Goal: Task Accomplishment & Management: Complete application form

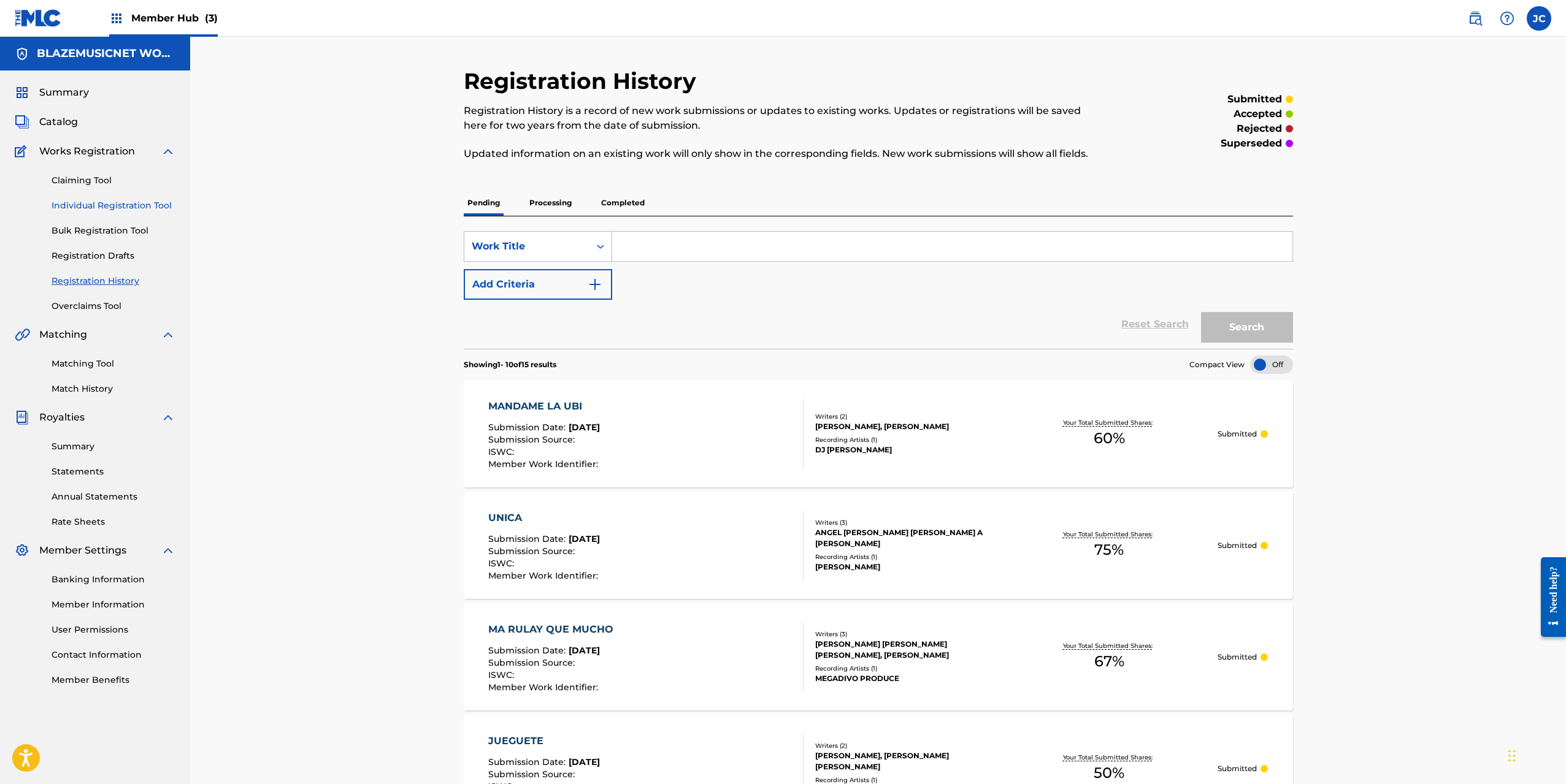
click at [121, 205] on link "Individual Registration Tool" at bounding box center [113, 206] width 124 height 13
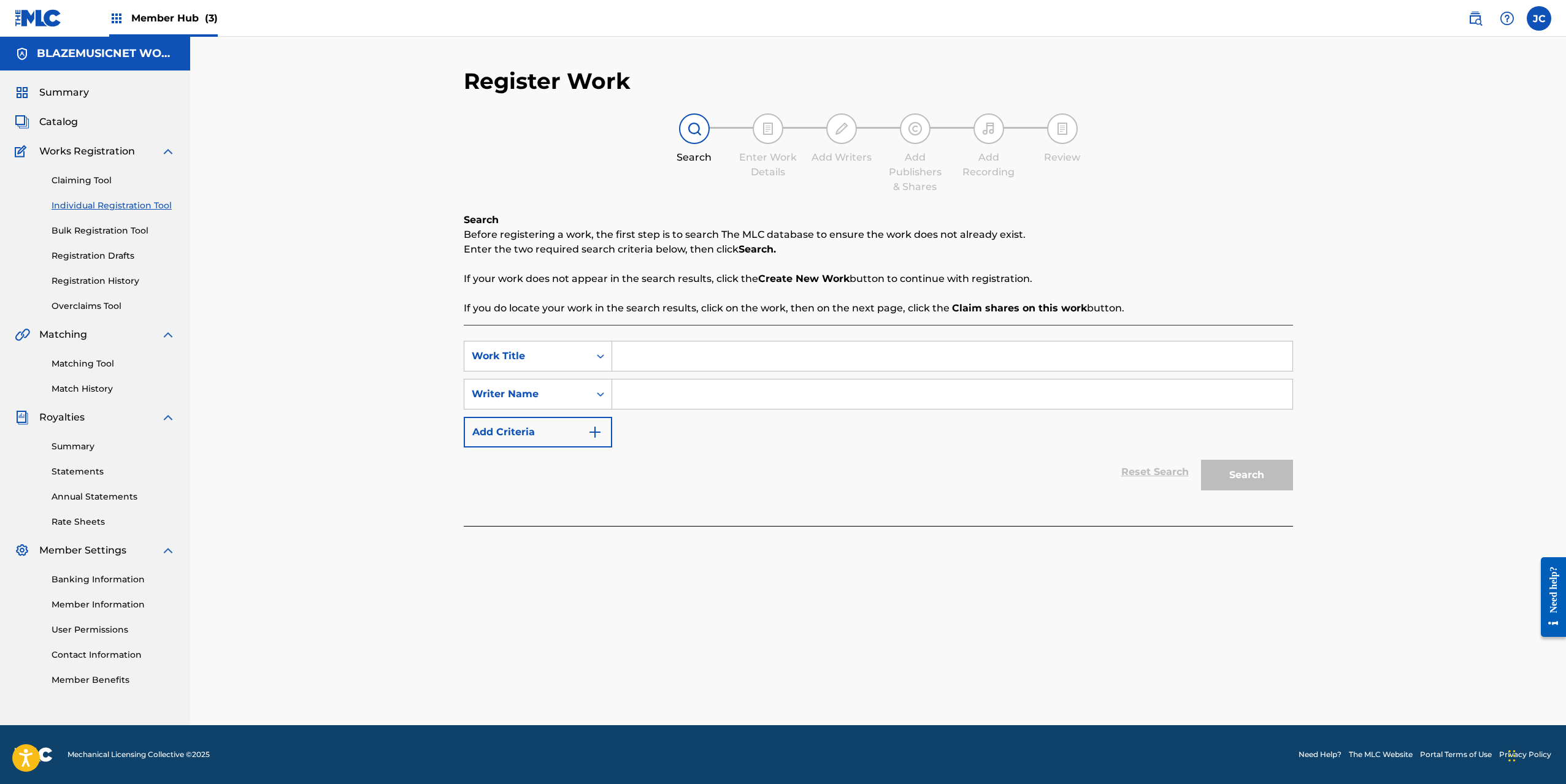
click at [665, 354] on input "Search Form" at bounding box center [953, 356] width 681 height 29
type input "ENEMIGOS"
click at [672, 392] on input "Search Form" at bounding box center [953, 394] width 681 height 29
click at [657, 393] on input "Search Form" at bounding box center [953, 394] width 681 height 29
paste input "[PERSON_NAME] [PERSON_NAME]"
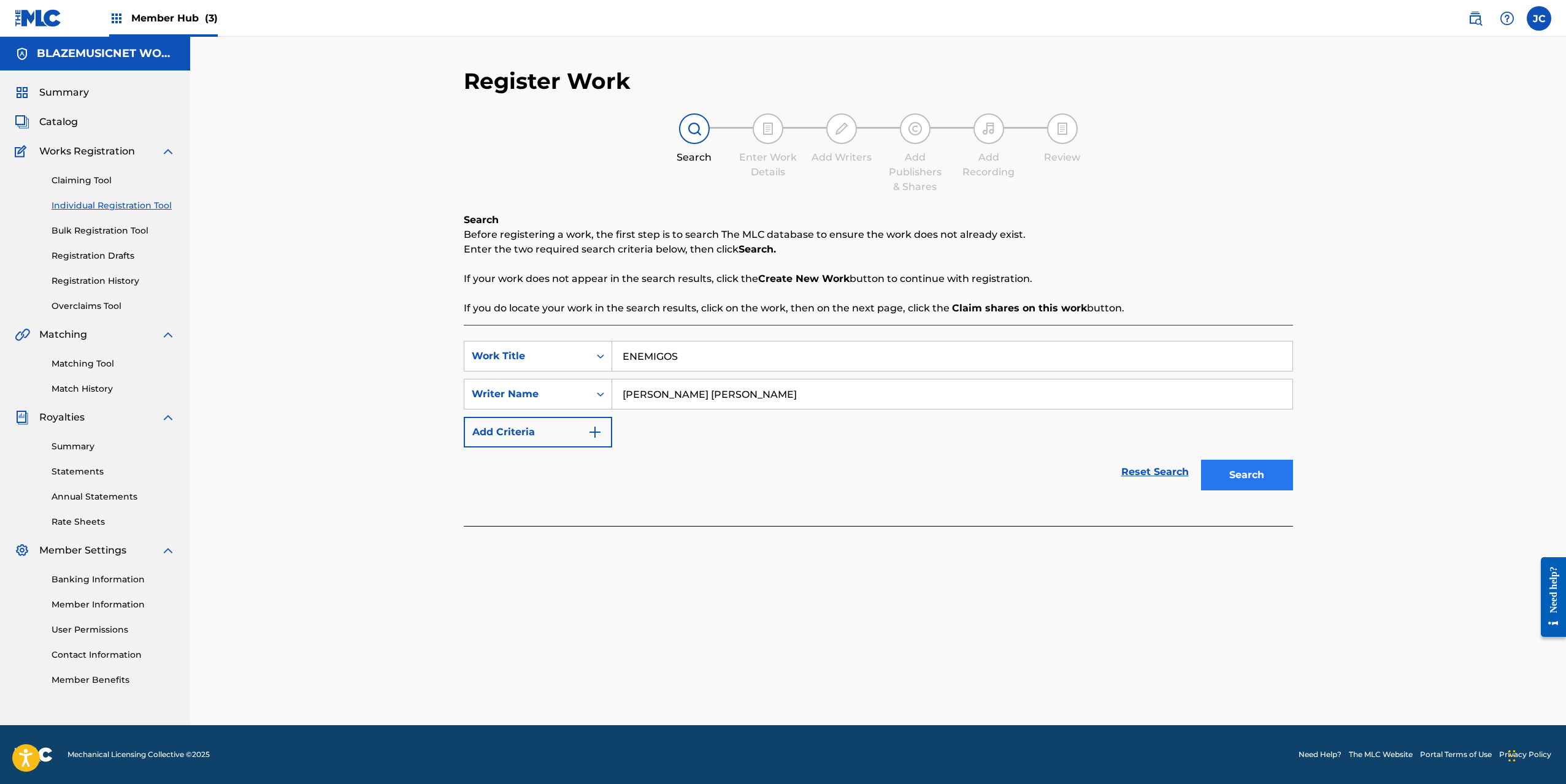
type input "[PERSON_NAME] [PERSON_NAME]"
click at [1263, 476] on button "Search" at bounding box center [1247, 475] width 92 height 31
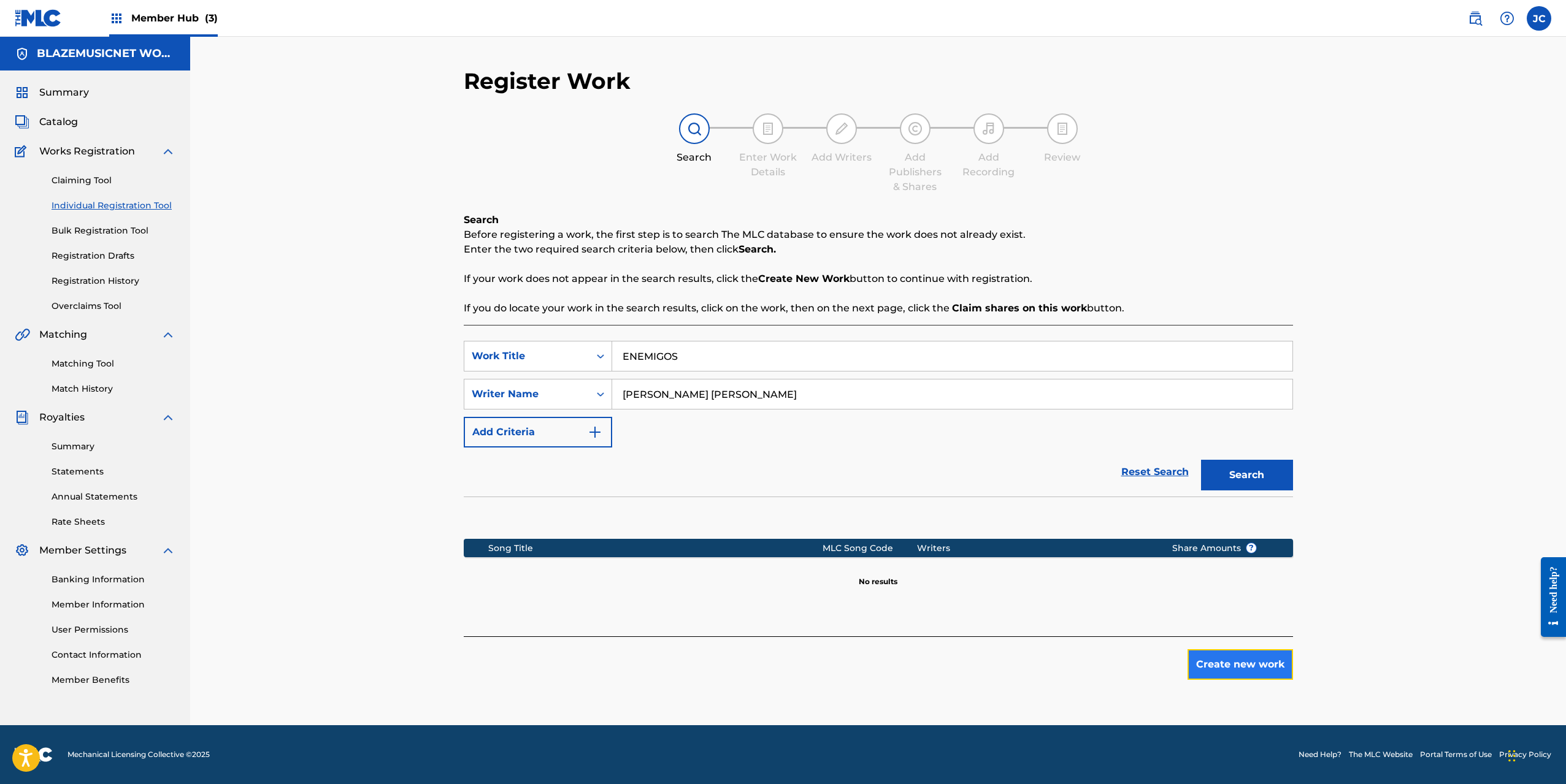
click at [1227, 663] on button "Create new work" at bounding box center [1240, 664] width 105 height 31
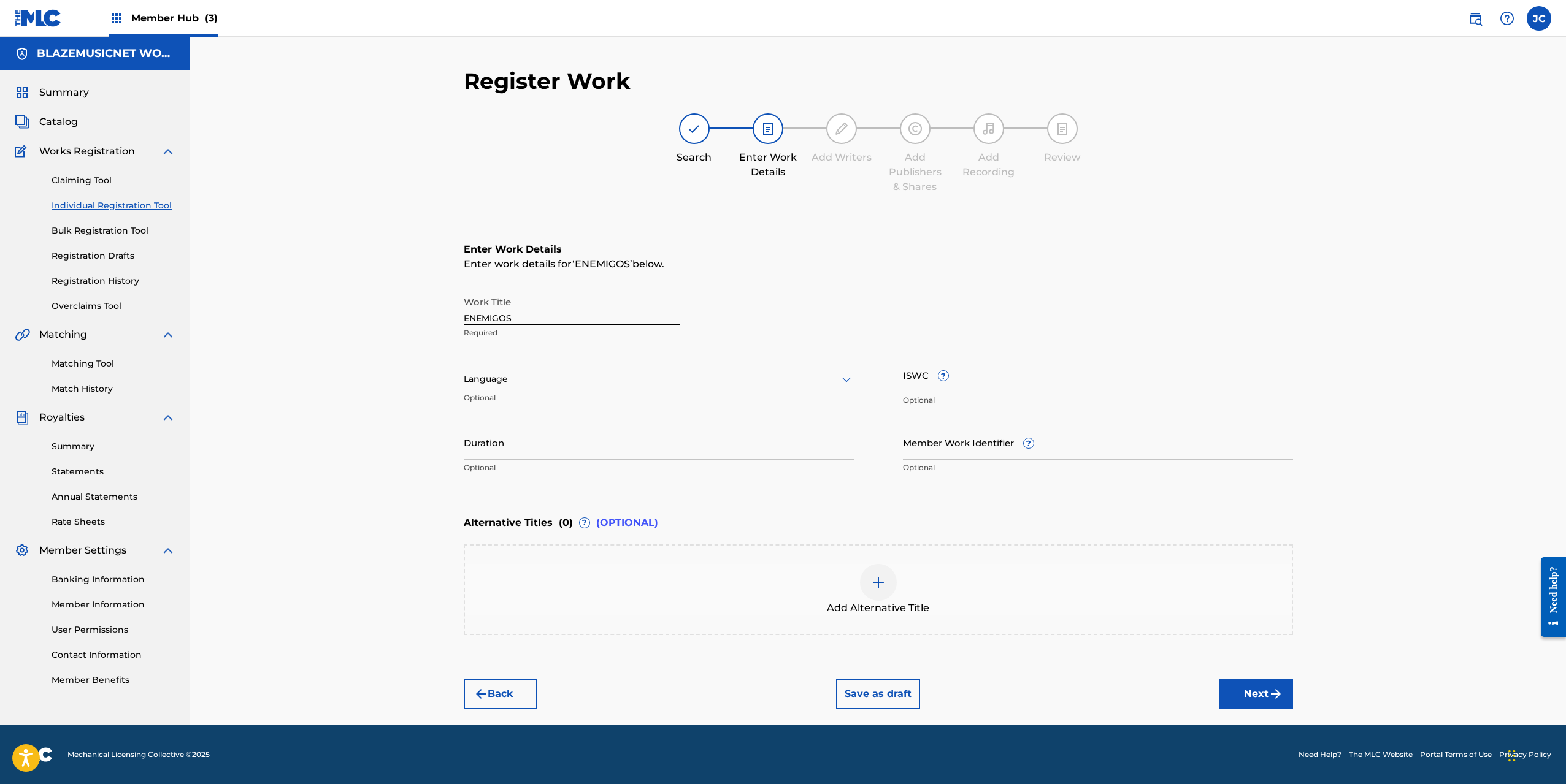
click at [527, 379] on div at bounding box center [658, 379] width 390 height 15
click at [510, 433] on div "Spanish" at bounding box center [658, 433] width 389 height 27
click at [495, 449] on input "Duration" at bounding box center [658, 442] width 390 height 35
type input "02:29"
click at [392, 487] on div "Register Work Search Enter Work Details Add Writers Add Publishers & Shares Add…" at bounding box center [878, 381] width 1376 height 688
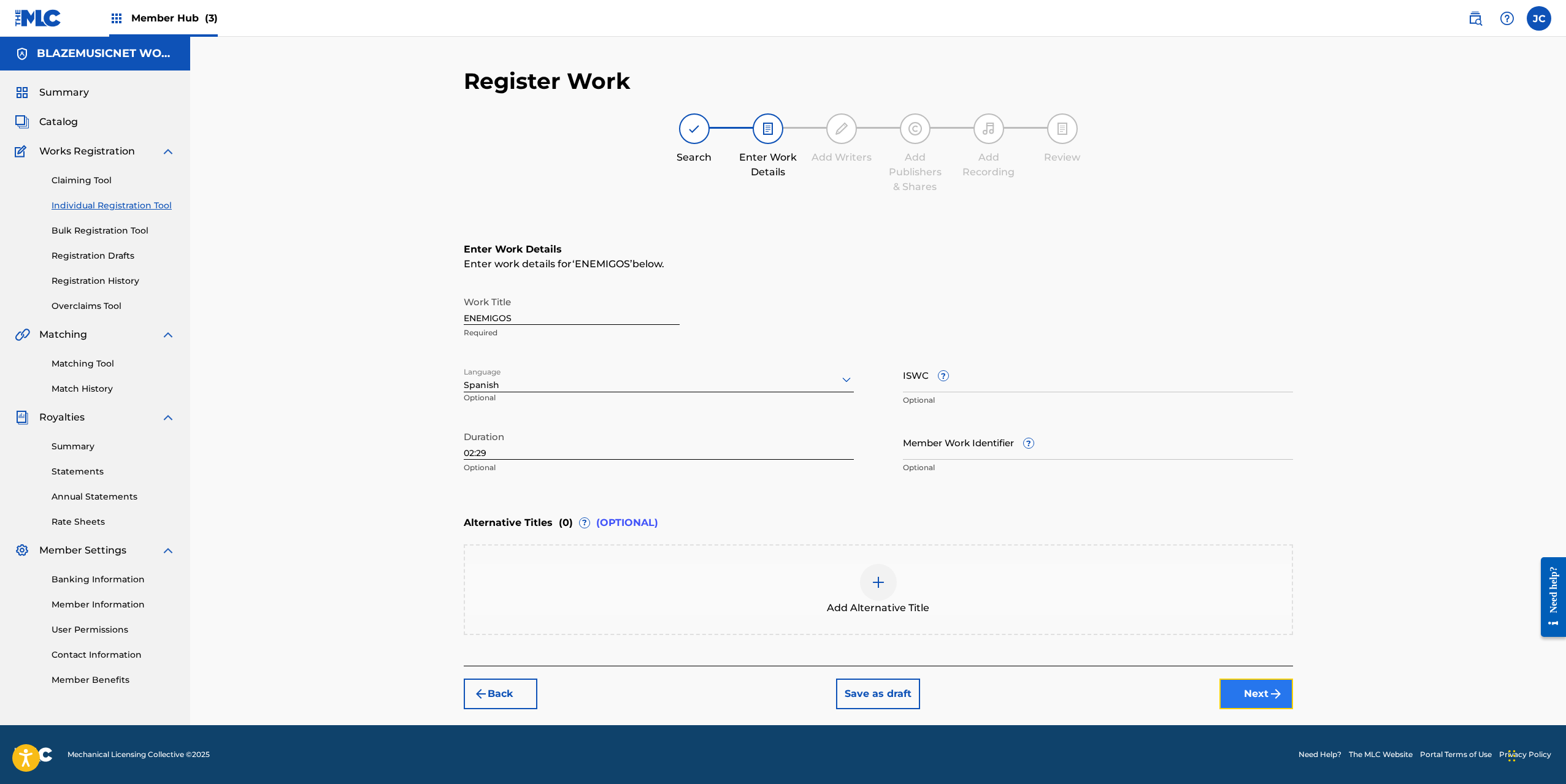
click at [1254, 692] on button "Next" at bounding box center [1256, 694] width 74 height 31
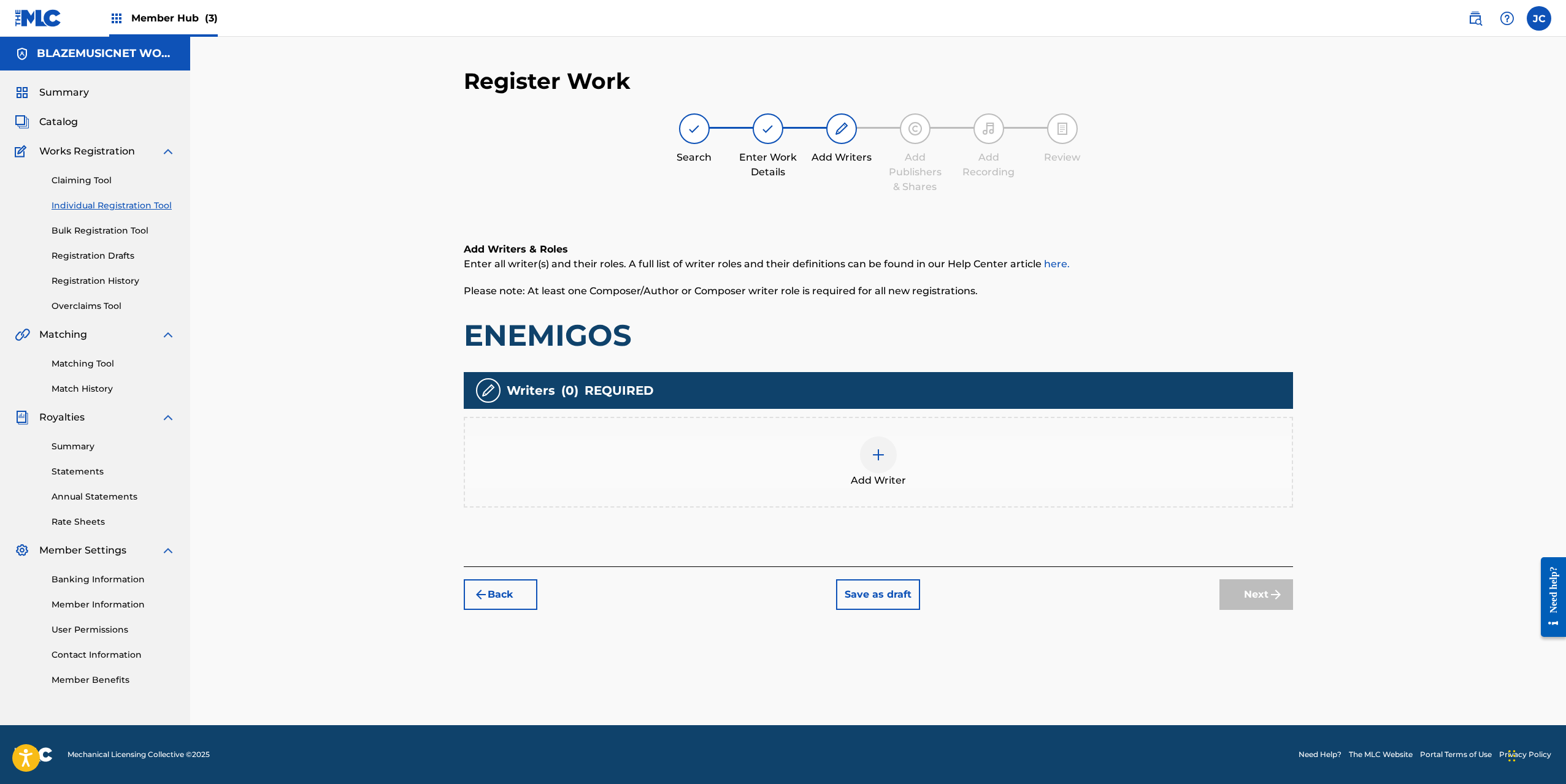
click at [874, 439] on div at bounding box center [879, 455] width 37 height 37
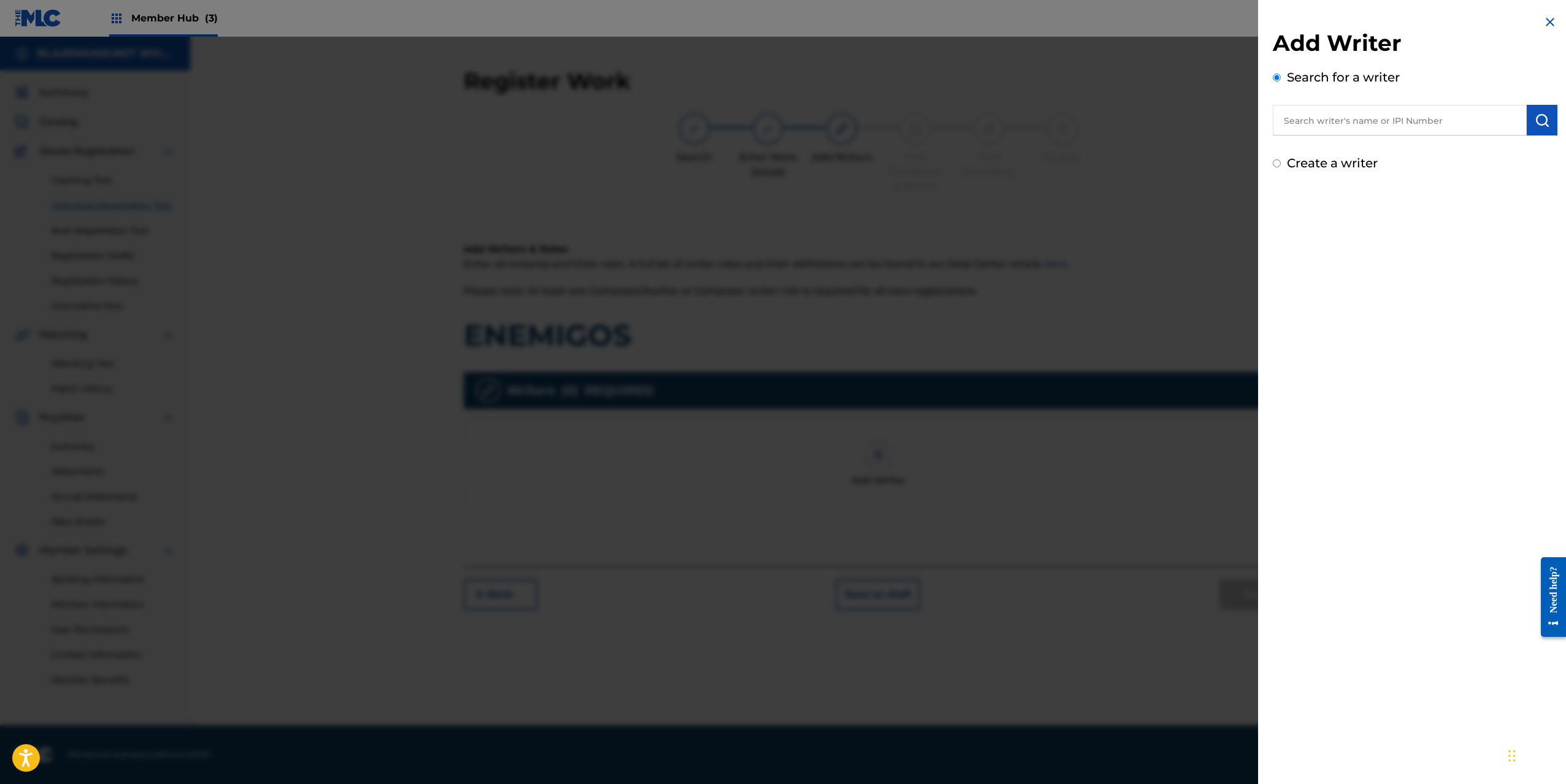
click at [1309, 120] on input "text" at bounding box center [1399, 120] width 254 height 31
paste input "[PERSON_NAME] [PERSON_NAME]"
type input "[PERSON_NAME] [PERSON_NAME]"
click at [1535, 116] on img "submit" at bounding box center [1542, 120] width 15 height 15
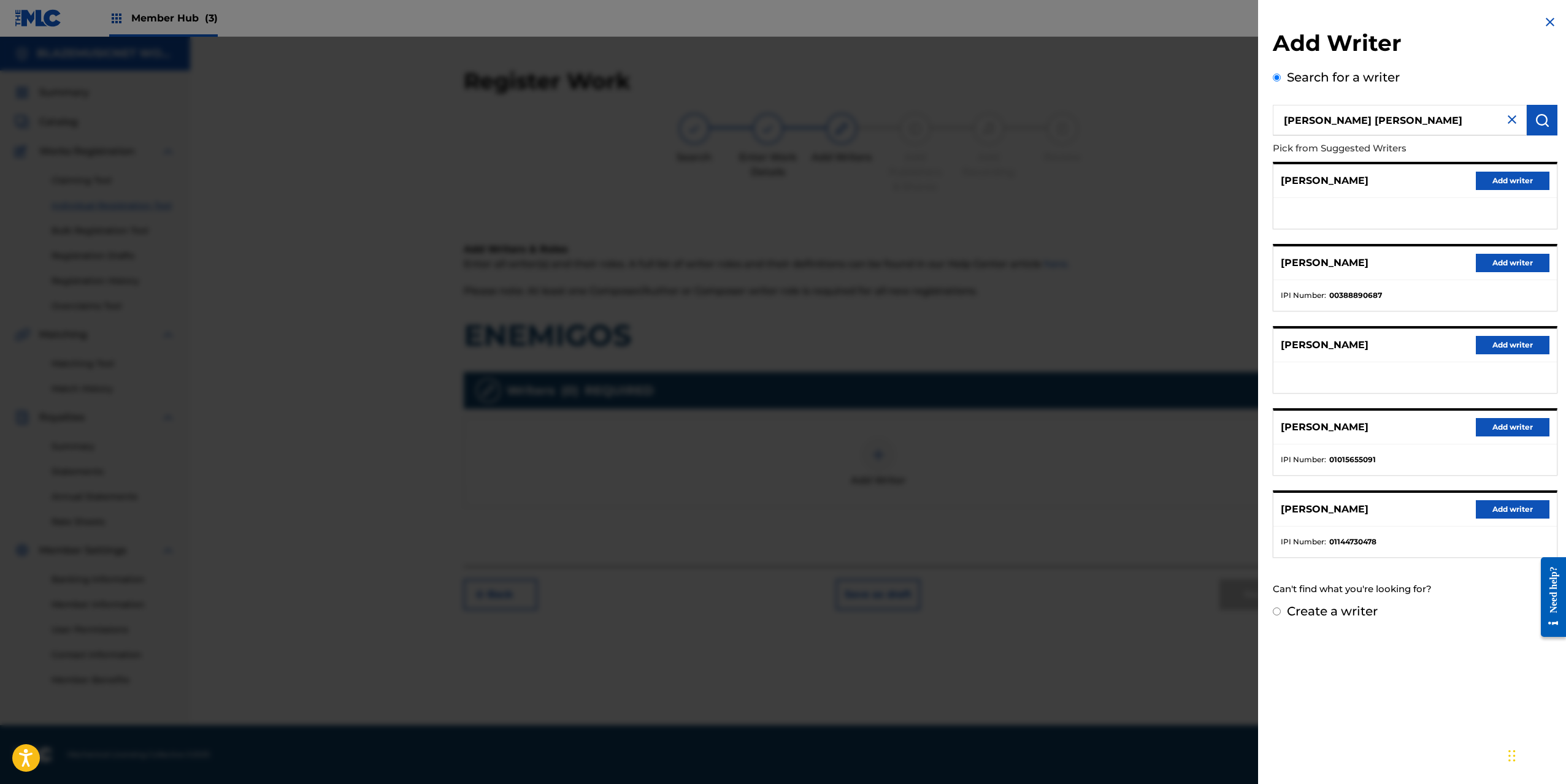
click at [1311, 613] on label "Create a writer" at bounding box center [1332, 611] width 90 height 15
radio input "true"
click at [1281, 613] on input "Create a writer" at bounding box center [1276, 611] width 8 height 8
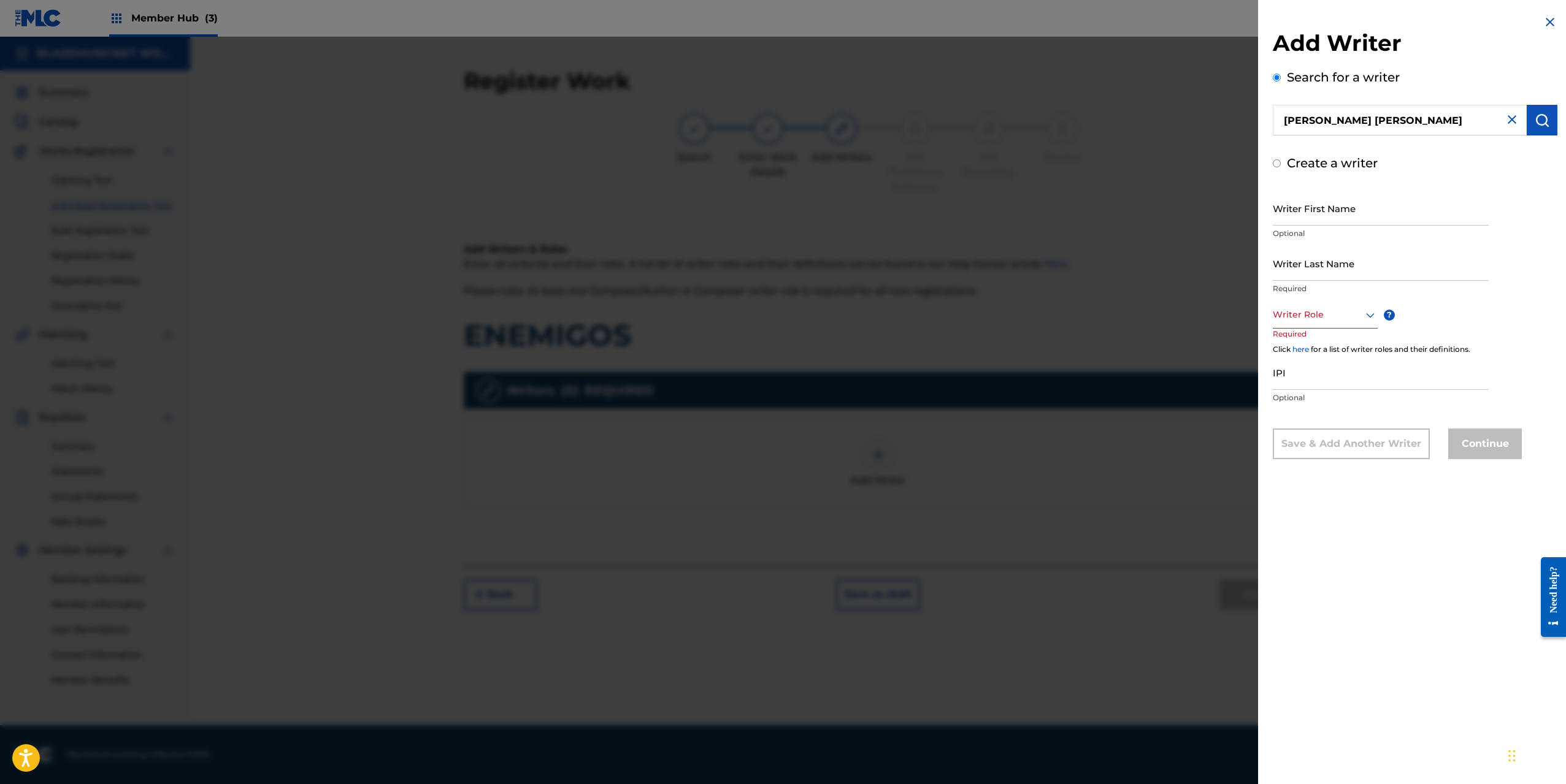
radio input "false"
radio input "true"
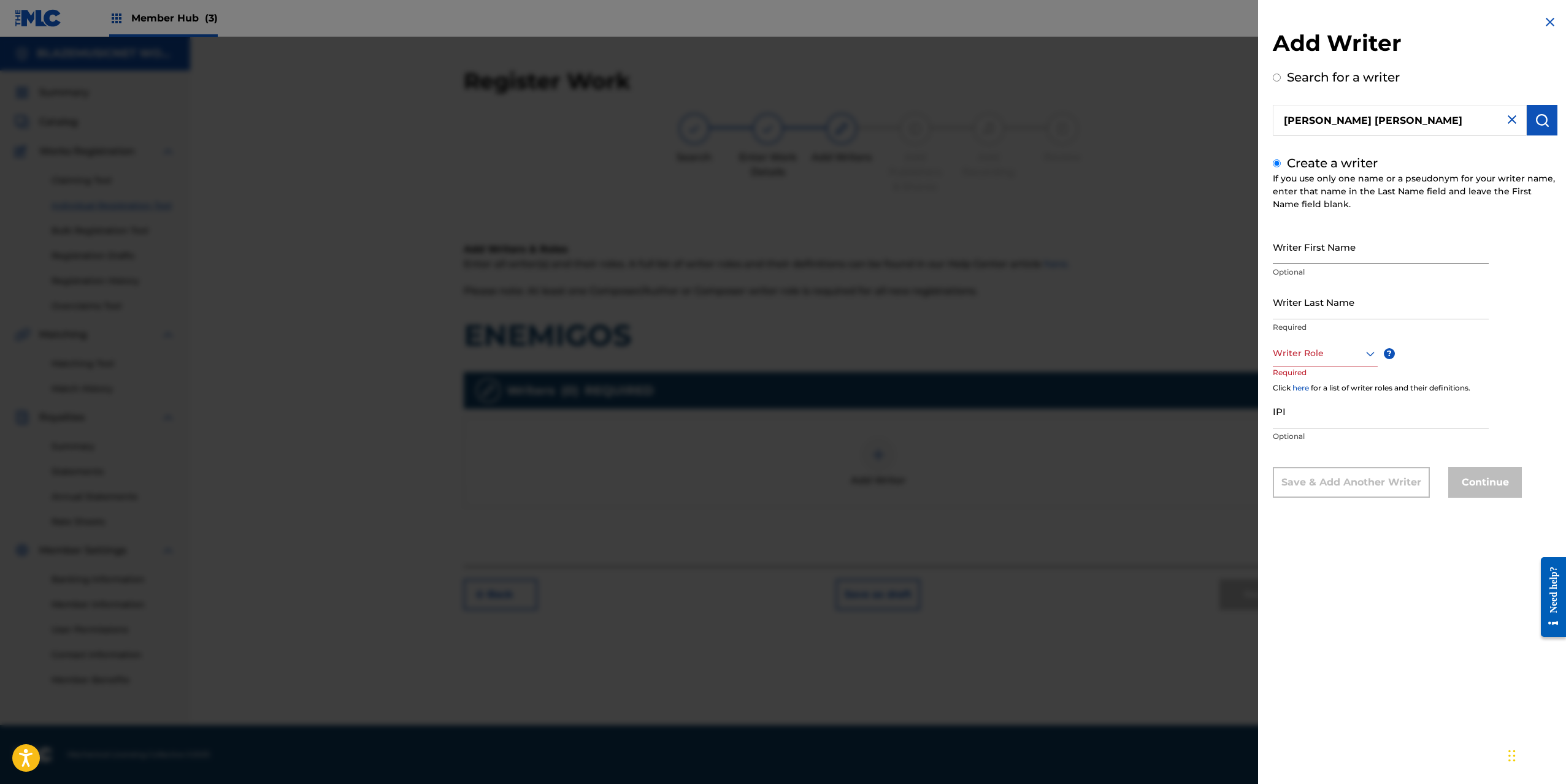
click at [1305, 252] on input "Writer First Name" at bounding box center [1381, 246] width 216 height 35
paste input "[PERSON_NAME] [PERSON_NAME]"
click at [1339, 257] on input "[PERSON_NAME] [PERSON_NAME]" at bounding box center [1381, 246] width 216 height 35
drag, startPoint x: 1342, startPoint y: 256, endPoint x: 1477, endPoint y: 258, distance: 135.0
click at [1477, 258] on input "[PERSON_NAME] [PERSON_NAME]" at bounding box center [1381, 246] width 216 height 35
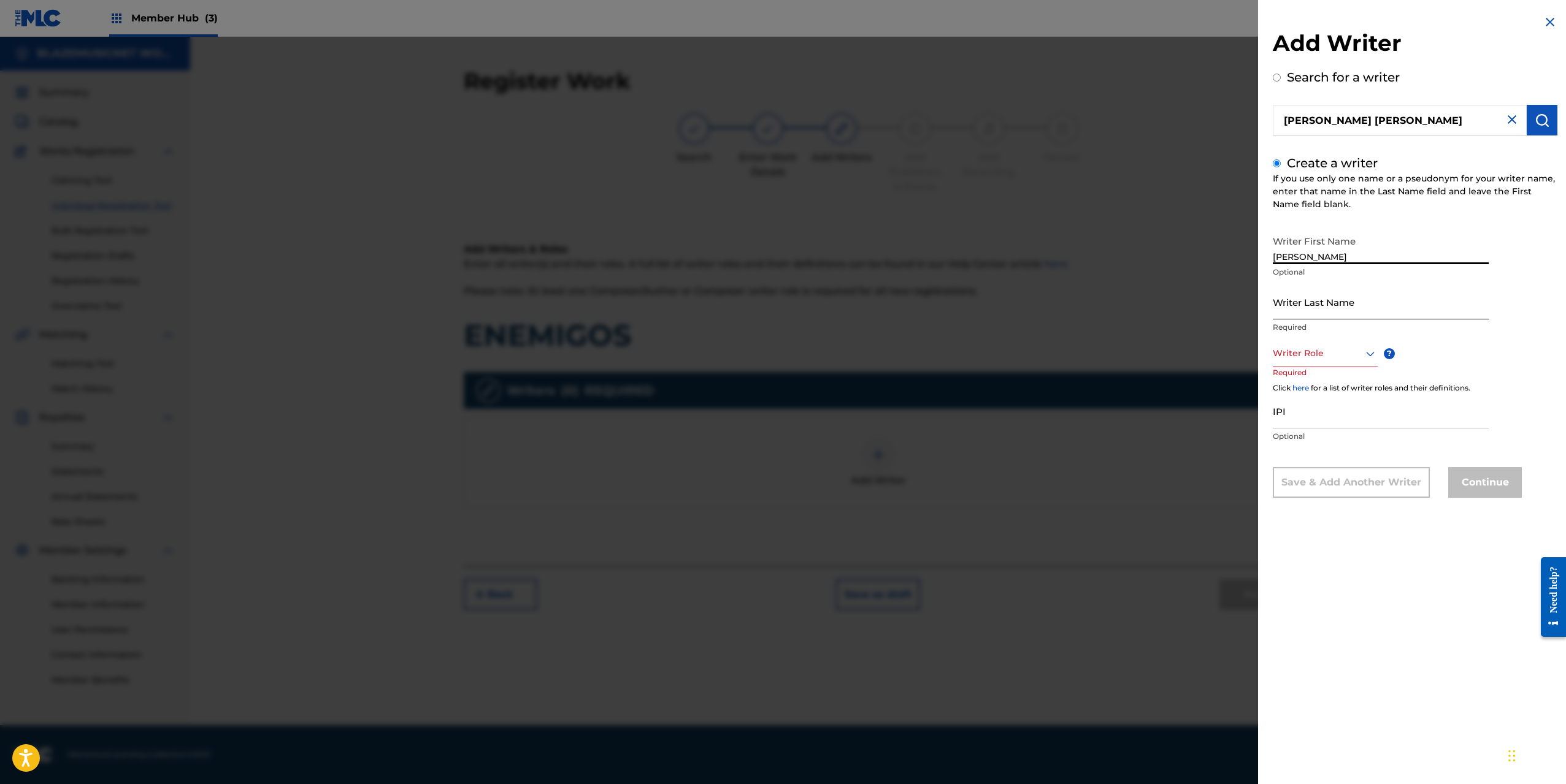
type input "[PERSON_NAME]"
click at [1303, 319] on input "Writer Last Name" at bounding box center [1381, 301] width 216 height 35
paste input "[PERSON_NAME] [PERSON_NAME]"
drag, startPoint x: 1346, startPoint y: 311, endPoint x: 1271, endPoint y: 314, distance: 75.1
click at [1271, 314] on div "Add Writer Search for a writer [PERSON_NAME] [PERSON_NAME] Create a writer If y…" at bounding box center [1415, 266] width 314 height 532
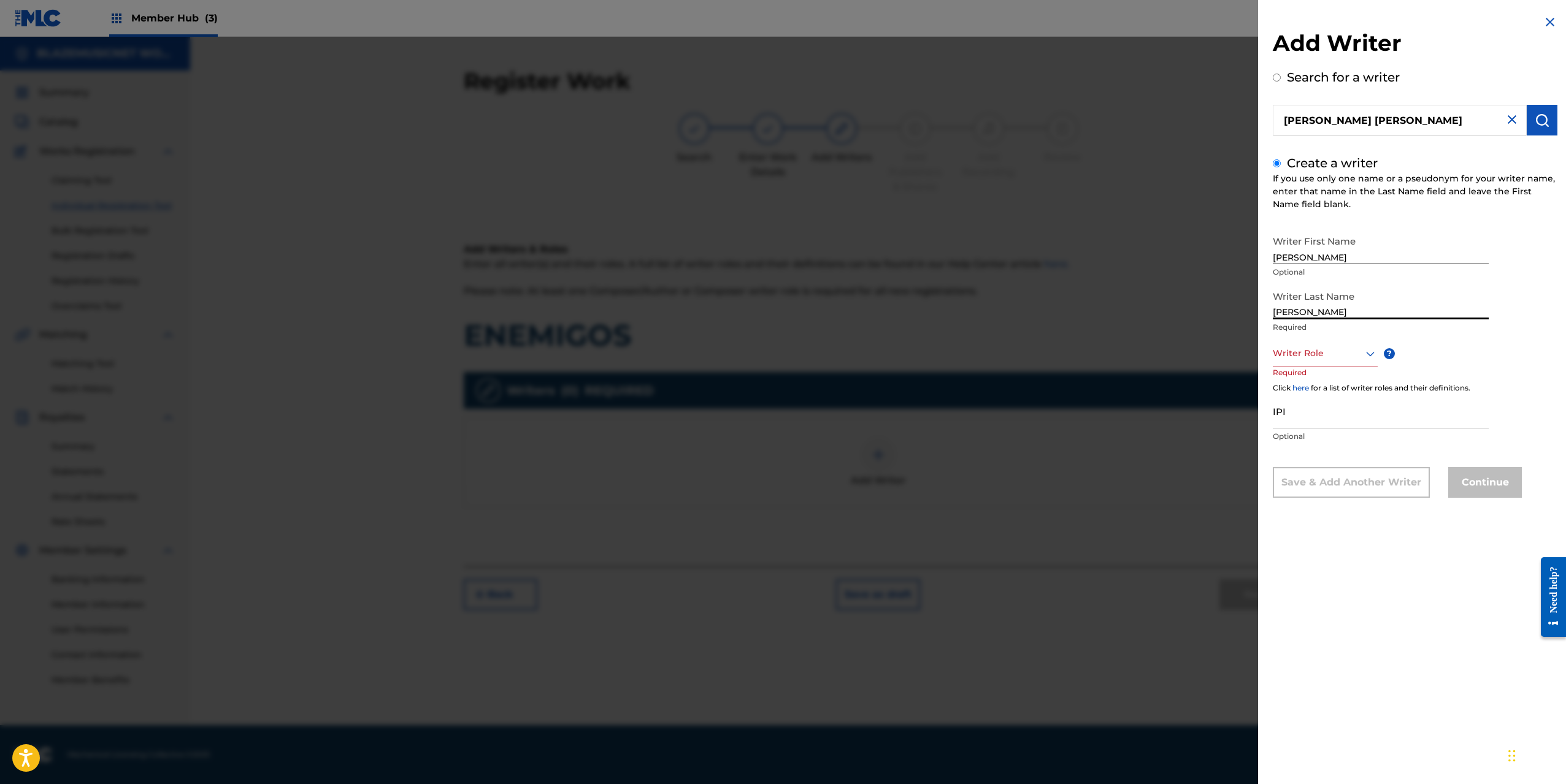
type input "[PERSON_NAME]"
click at [1307, 353] on div at bounding box center [1325, 353] width 105 height 15
click at [1316, 384] on div "Composer/Author" at bounding box center [1325, 381] width 104 height 27
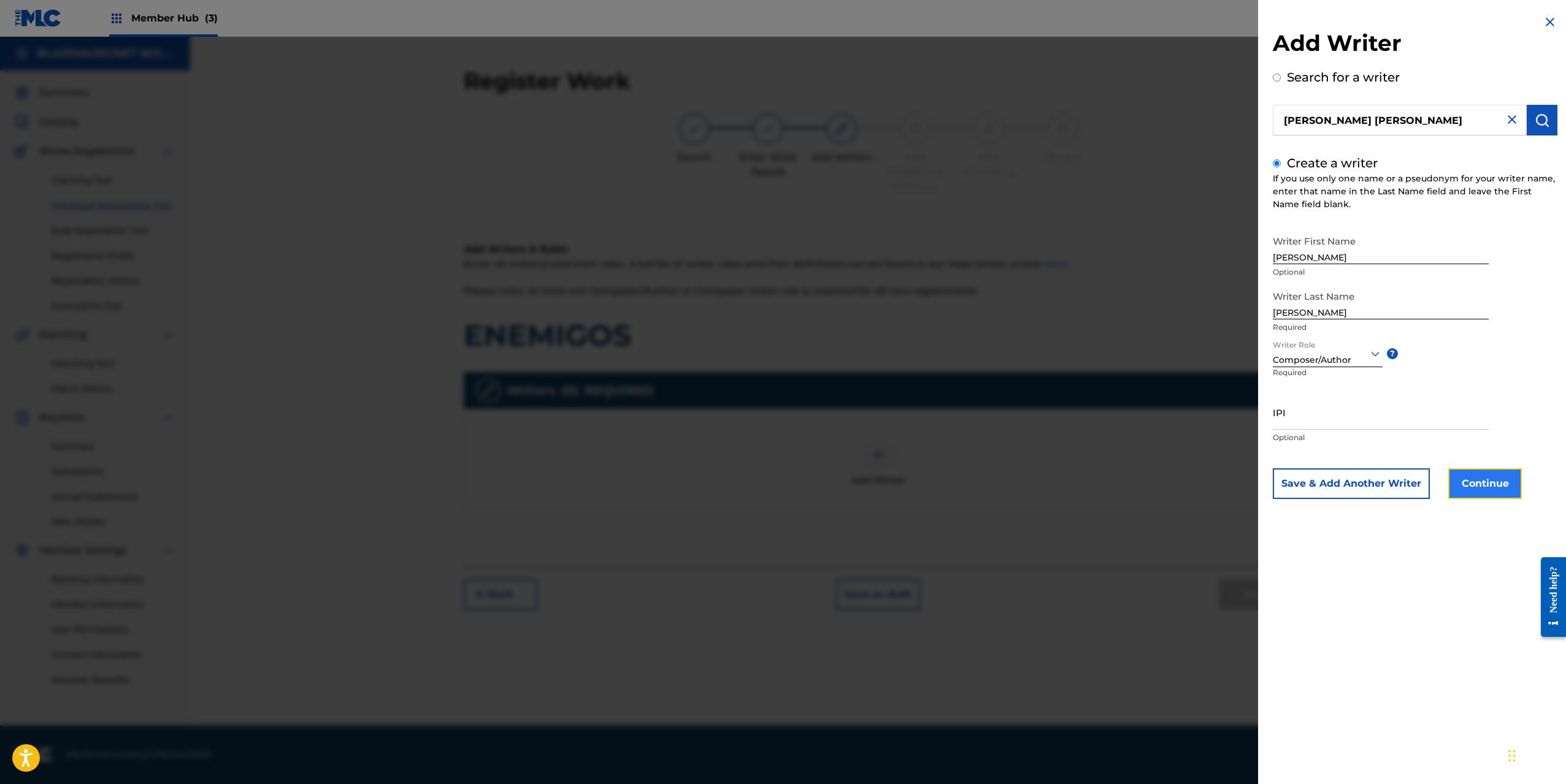
click at [1484, 488] on button "Continue" at bounding box center [1484, 484] width 74 height 31
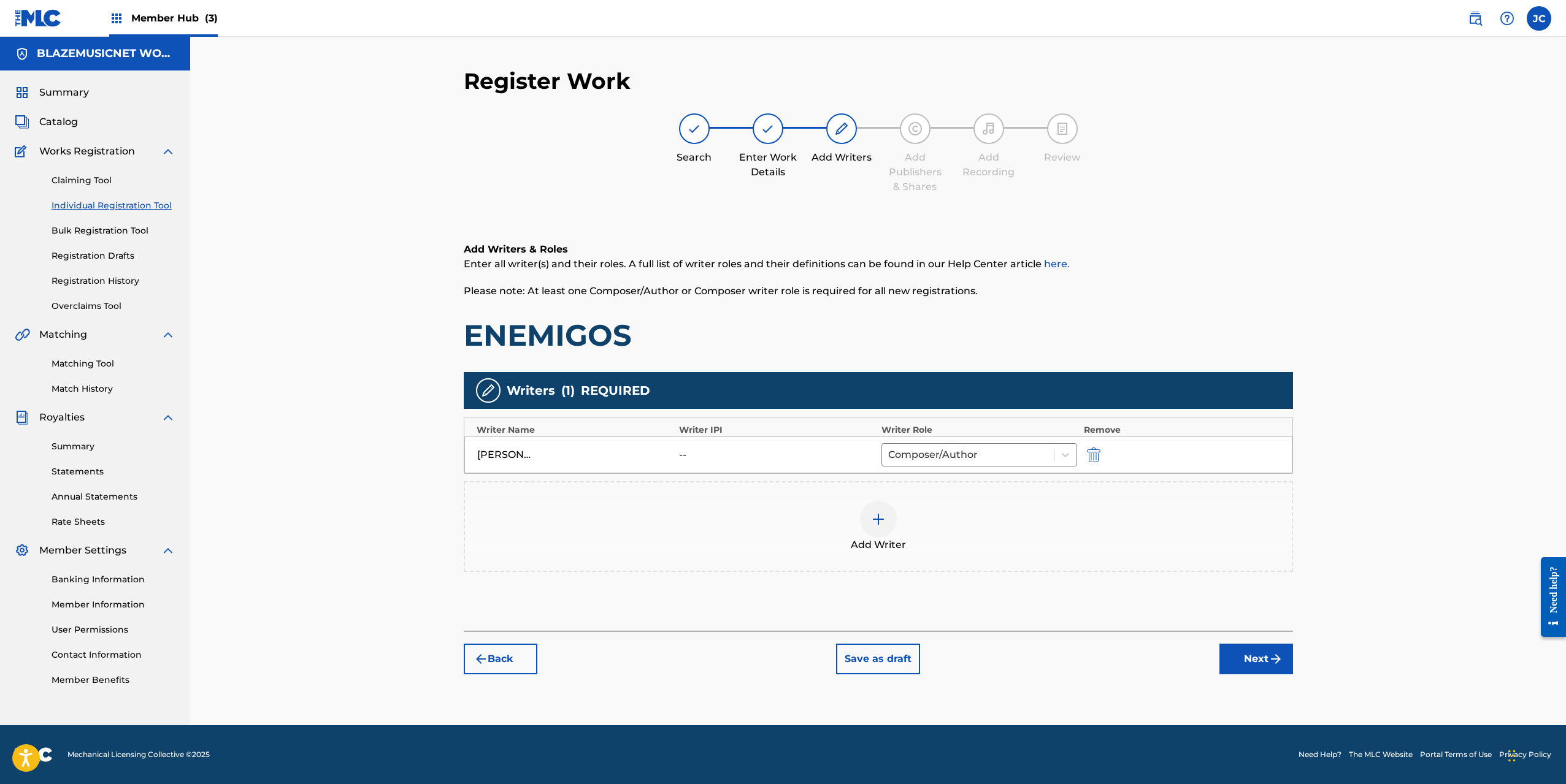
click at [861, 506] on div "Add Writer" at bounding box center [878, 527] width 827 height 51
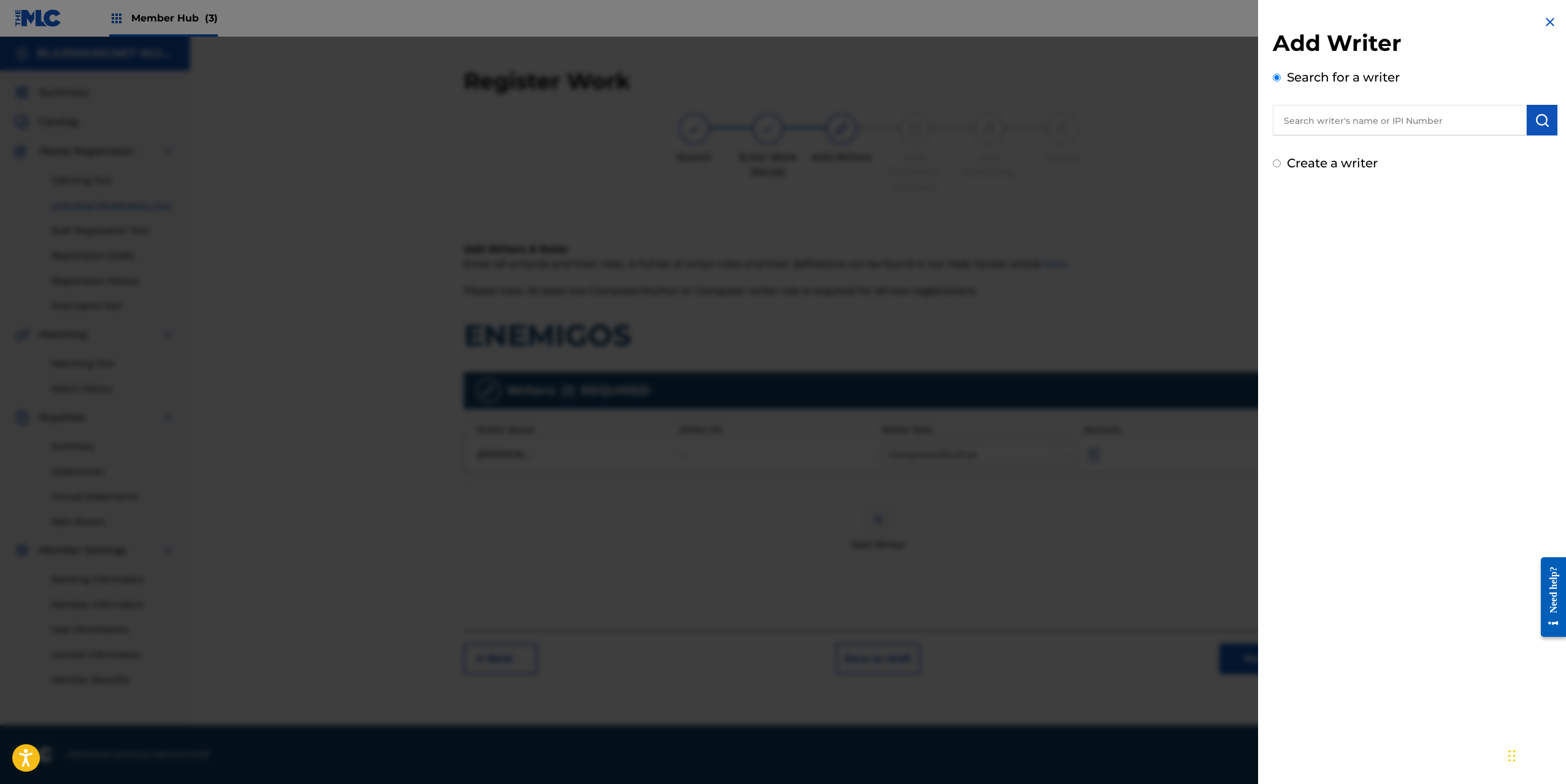
click at [1295, 127] on input "text" at bounding box center [1399, 120] width 254 height 31
type input "01025544782"
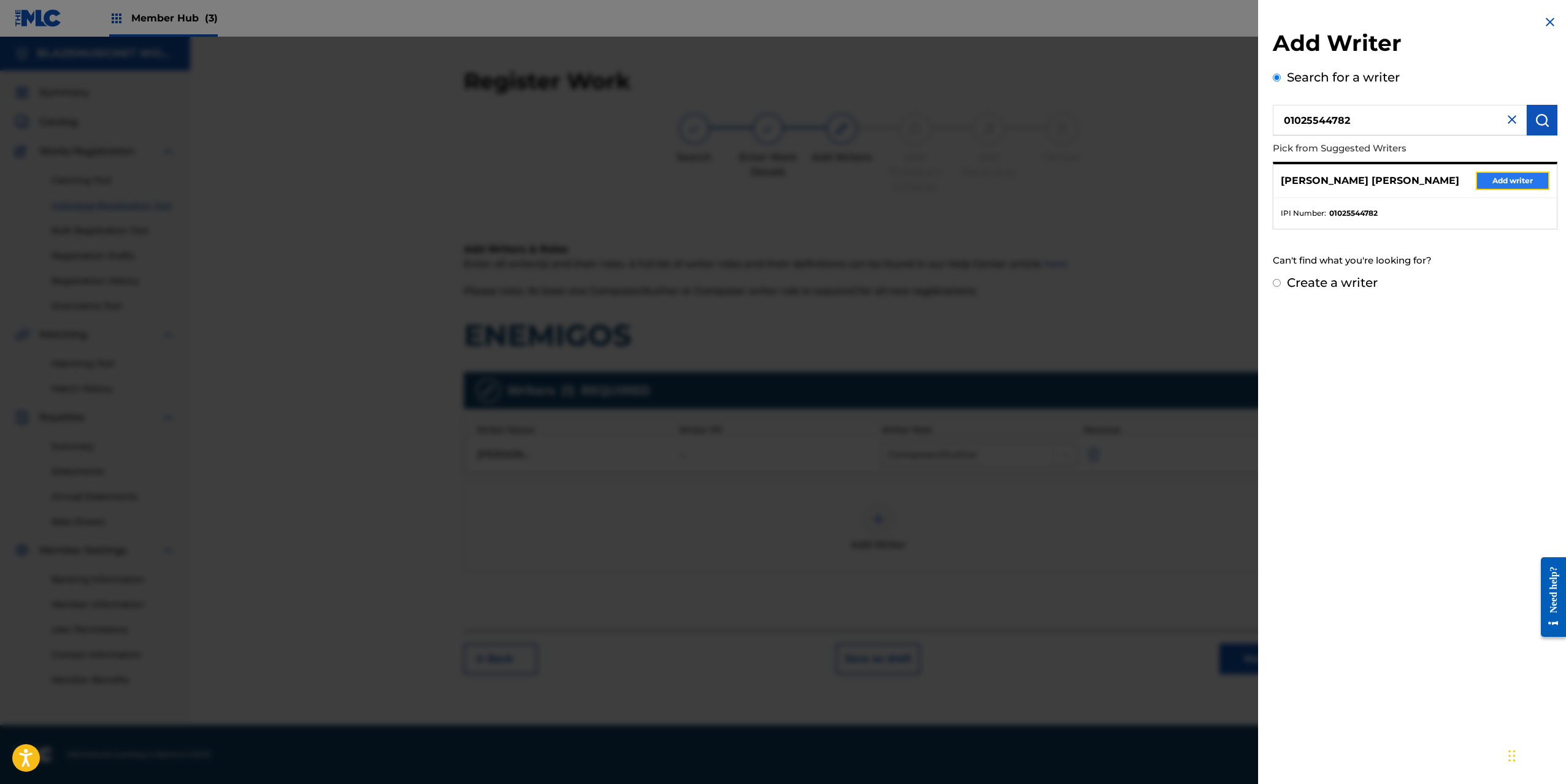
click at [1517, 182] on button "Add writer" at bounding box center [1513, 181] width 74 height 19
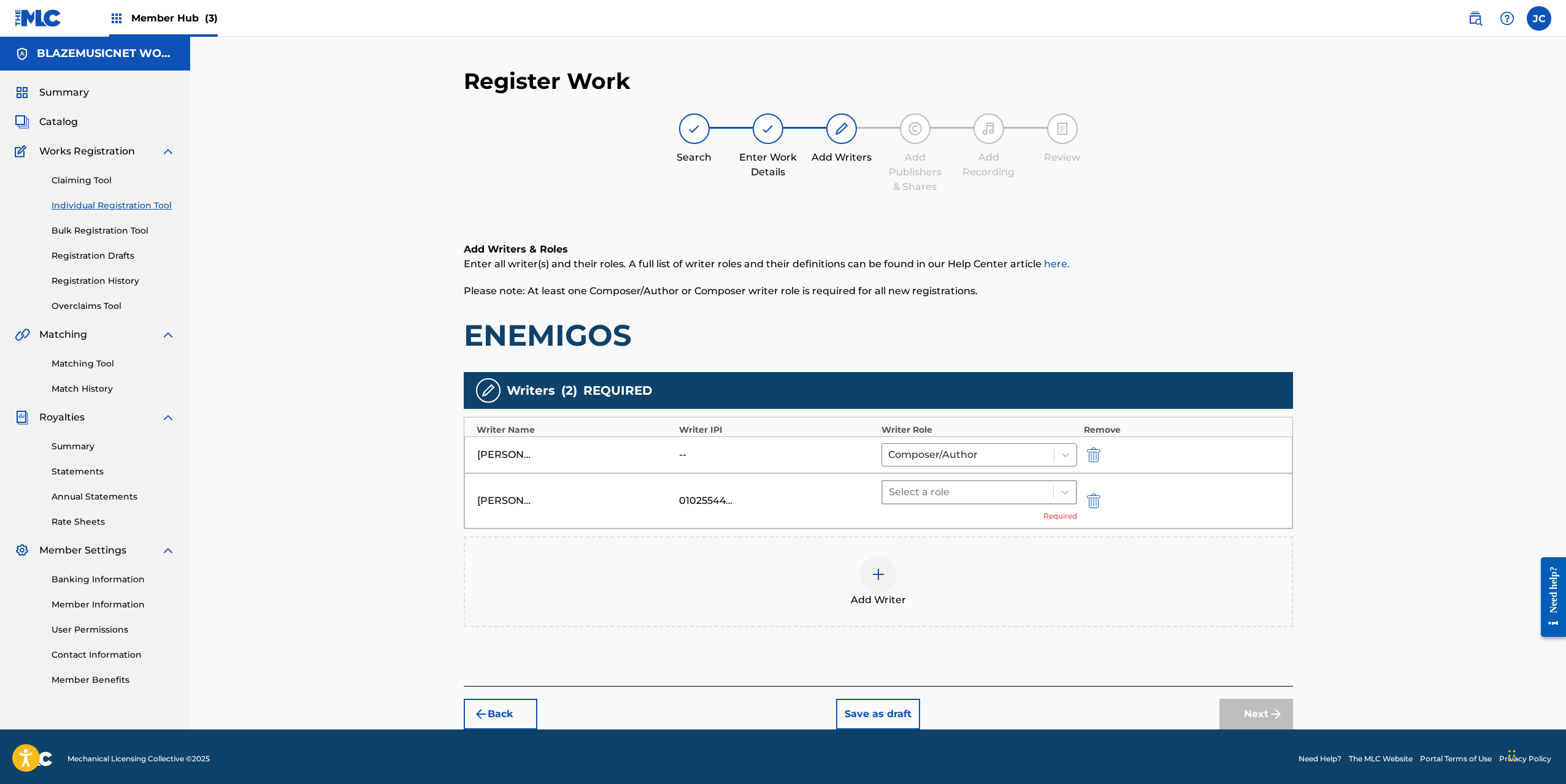
click at [936, 495] on div at bounding box center [968, 492] width 159 height 17
click at [926, 527] on div "Composer/Author" at bounding box center [980, 524] width 197 height 25
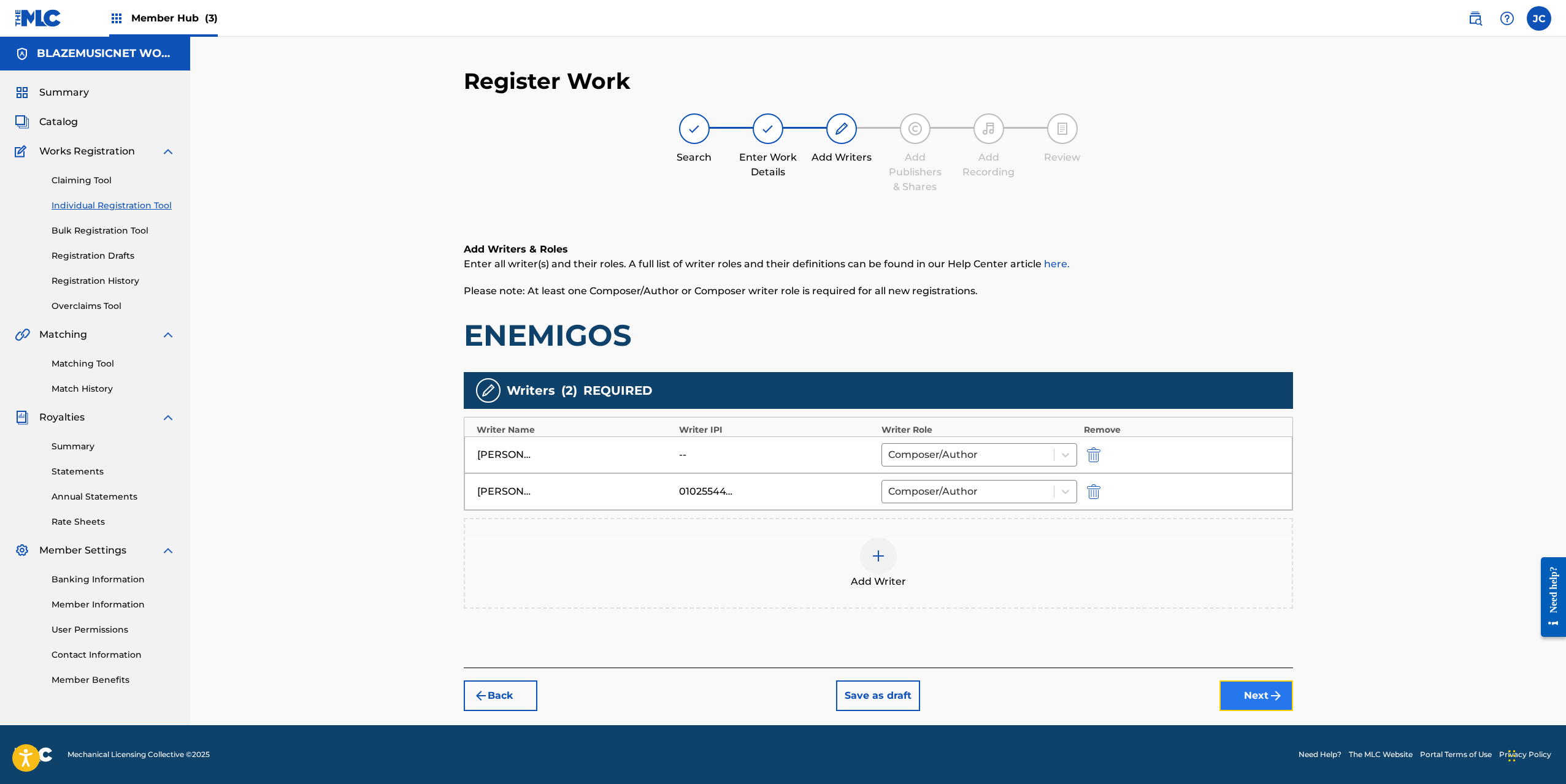
click at [1251, 687] on button "Next" at bounding box center [1256, 695] width 74 height 31
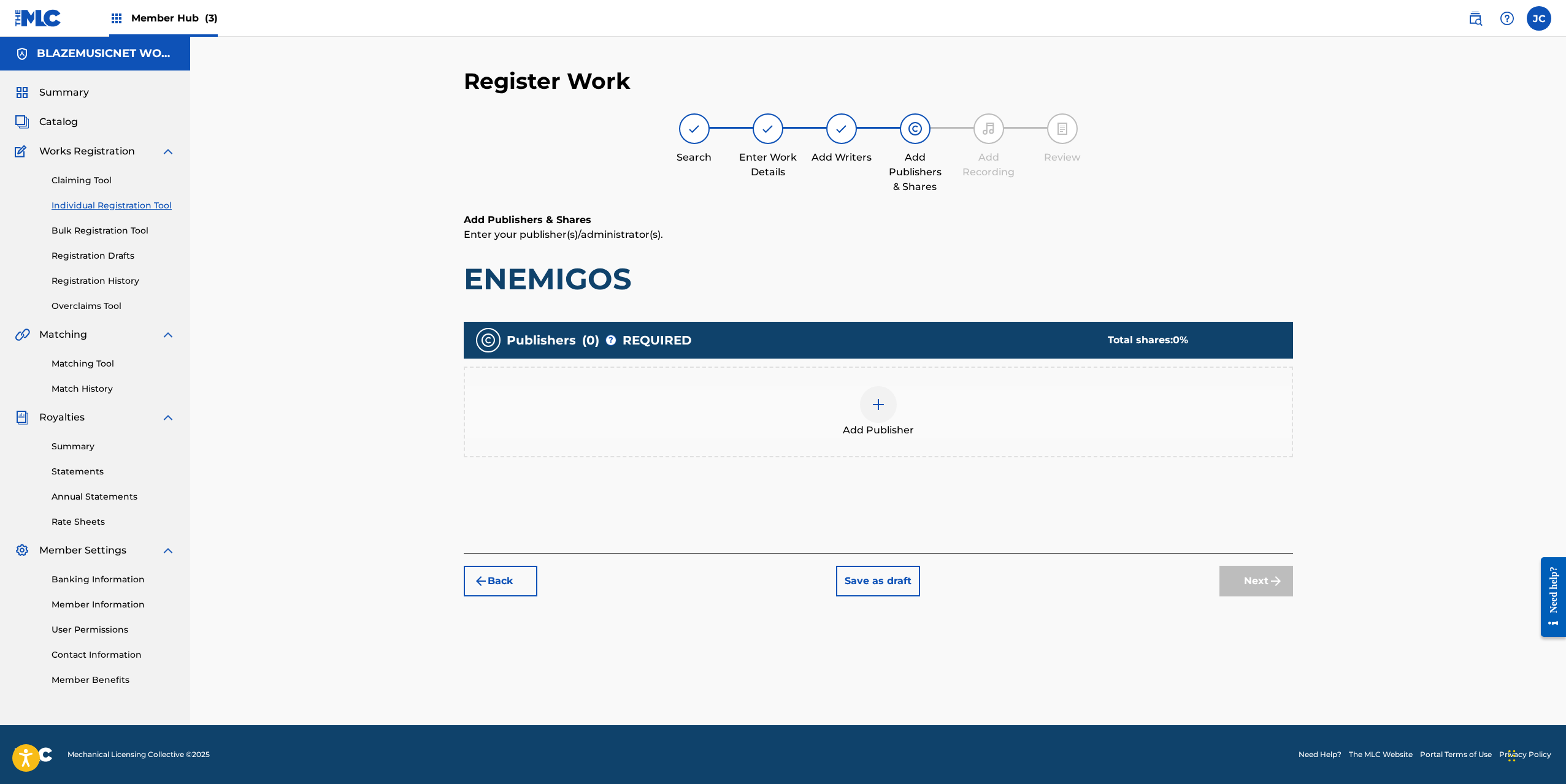
click at [866, 392] on div at bounding box center [879, 405] width 37 height 37
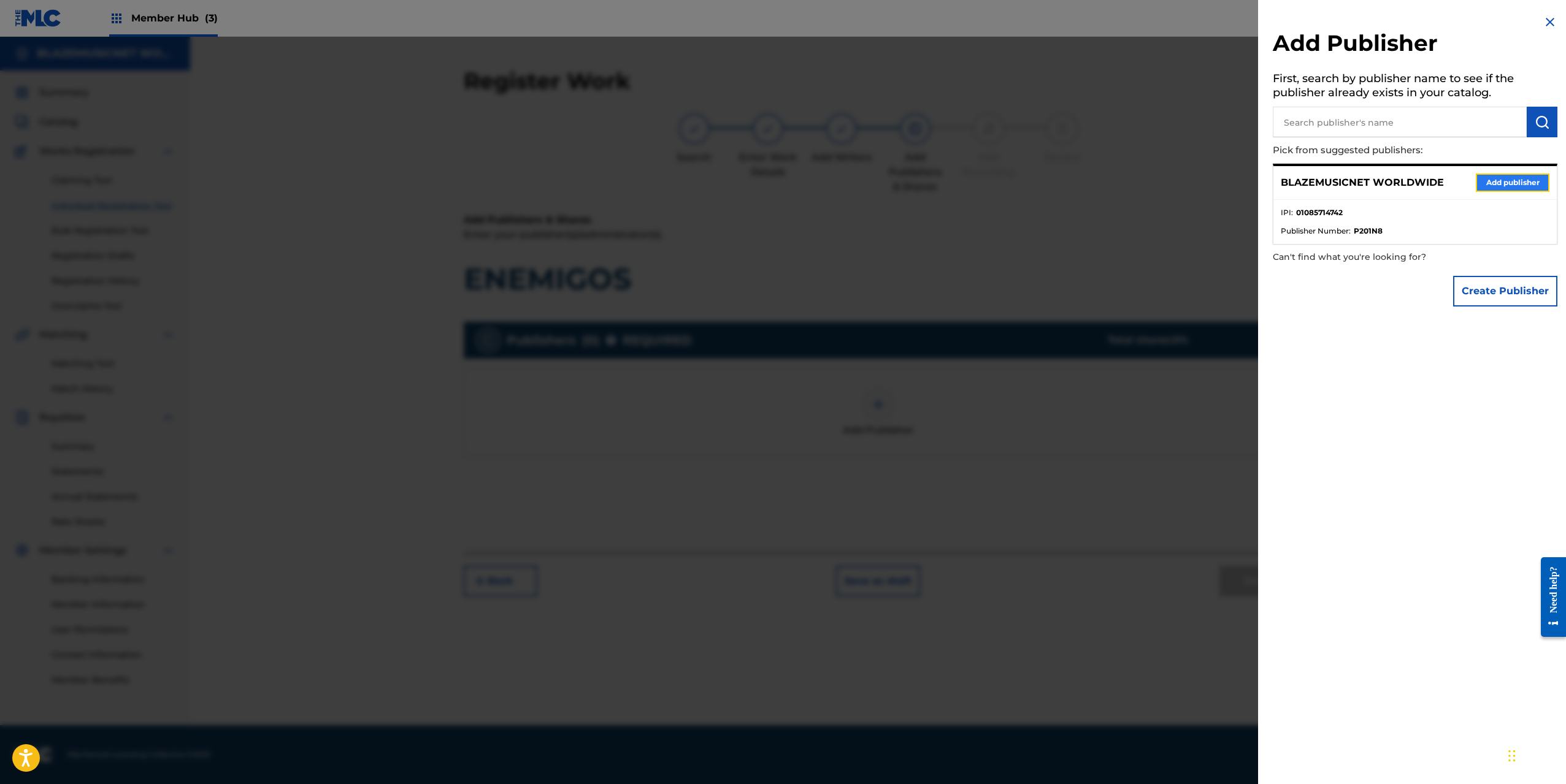
click at [1507, 176] on button "Add publisher" at bounding box center [1513, 182] width 74 height 19
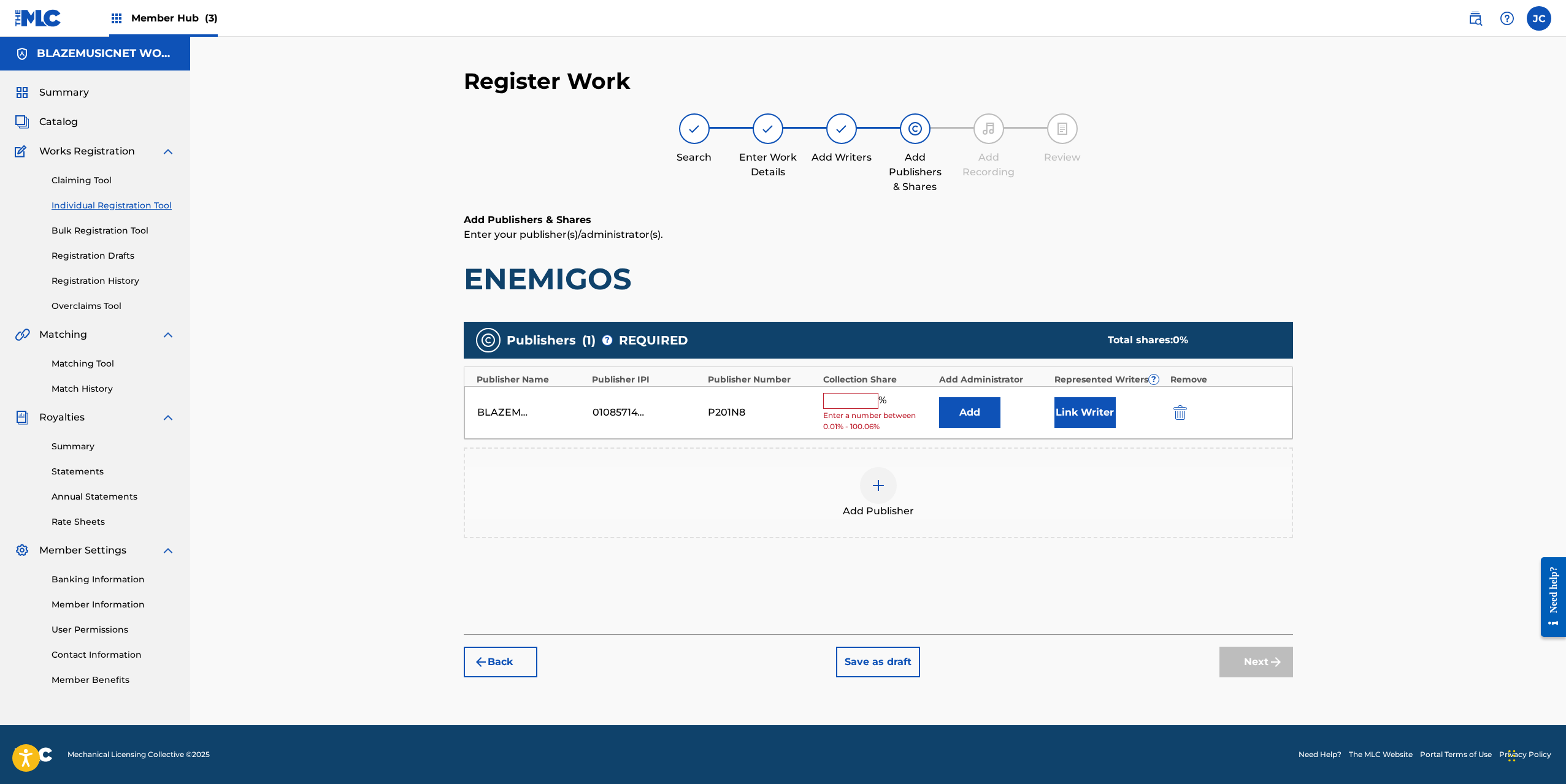
click at [863, 400] on input "text" at bounding box center [851, 401] width 55 height 16
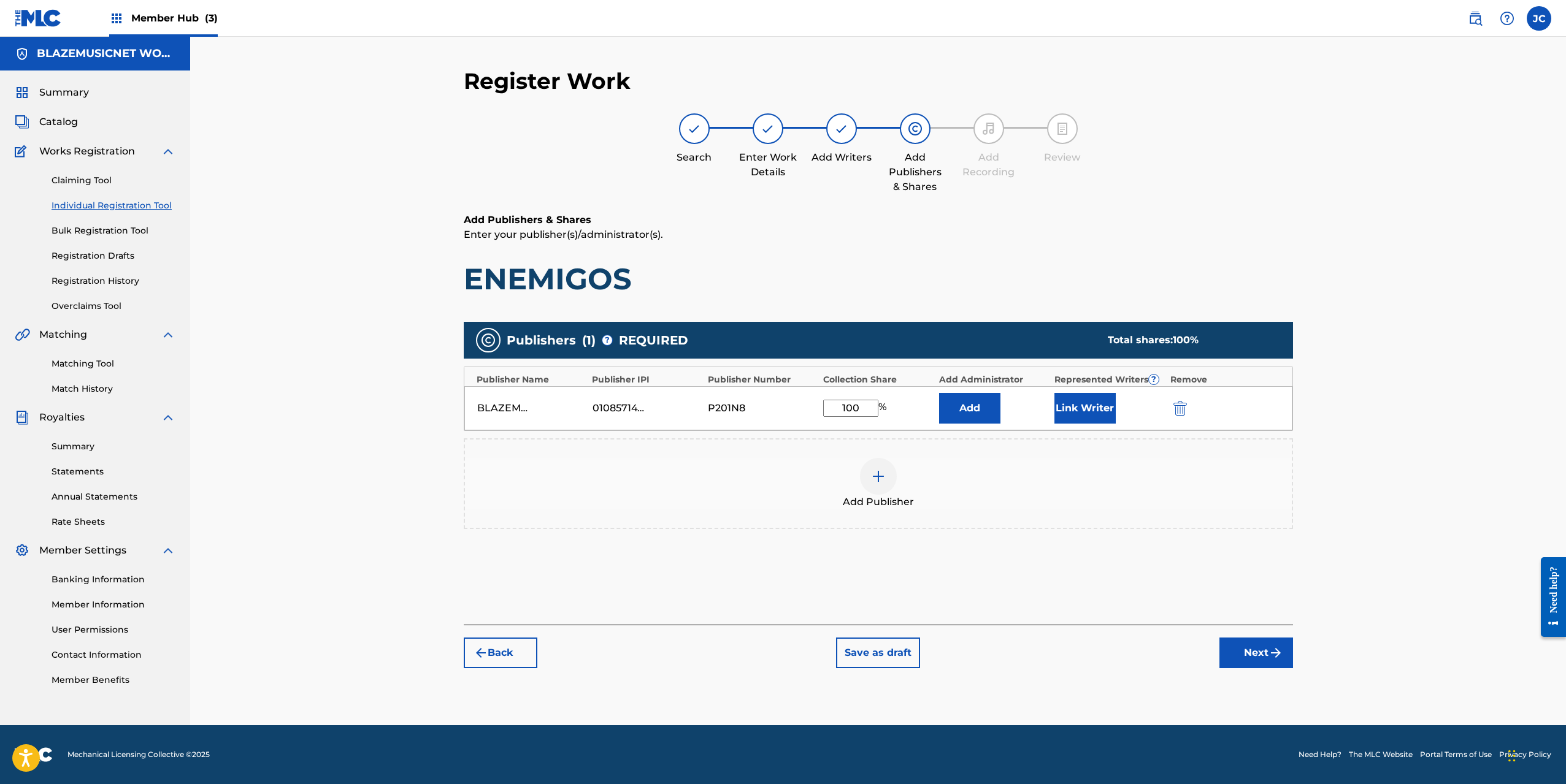
type input "100"
click at [1084, 392] on div "BLAZEMUSICNET WORLDWIDE 01085714742 P201N8 100 % Add Link Writer" at bounding box center [878, 408] width 829 height 44
click at [1083, 401] on button "Link Writer" at bounding box center [1085, 408] width 61 height 31
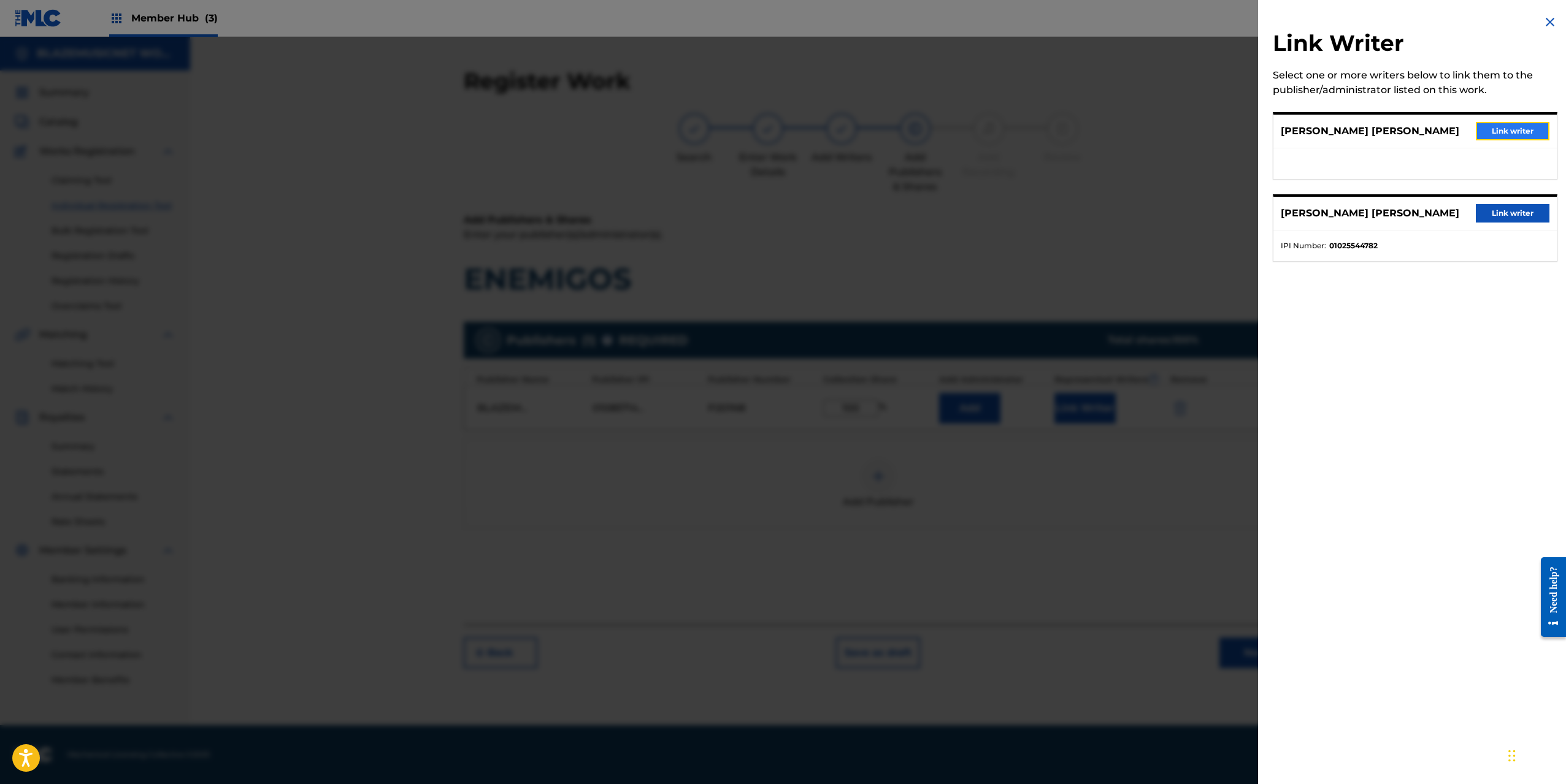
click at [1500, 131] on button "Link writer" at bounding box center [1513, 131] width 74 height 19
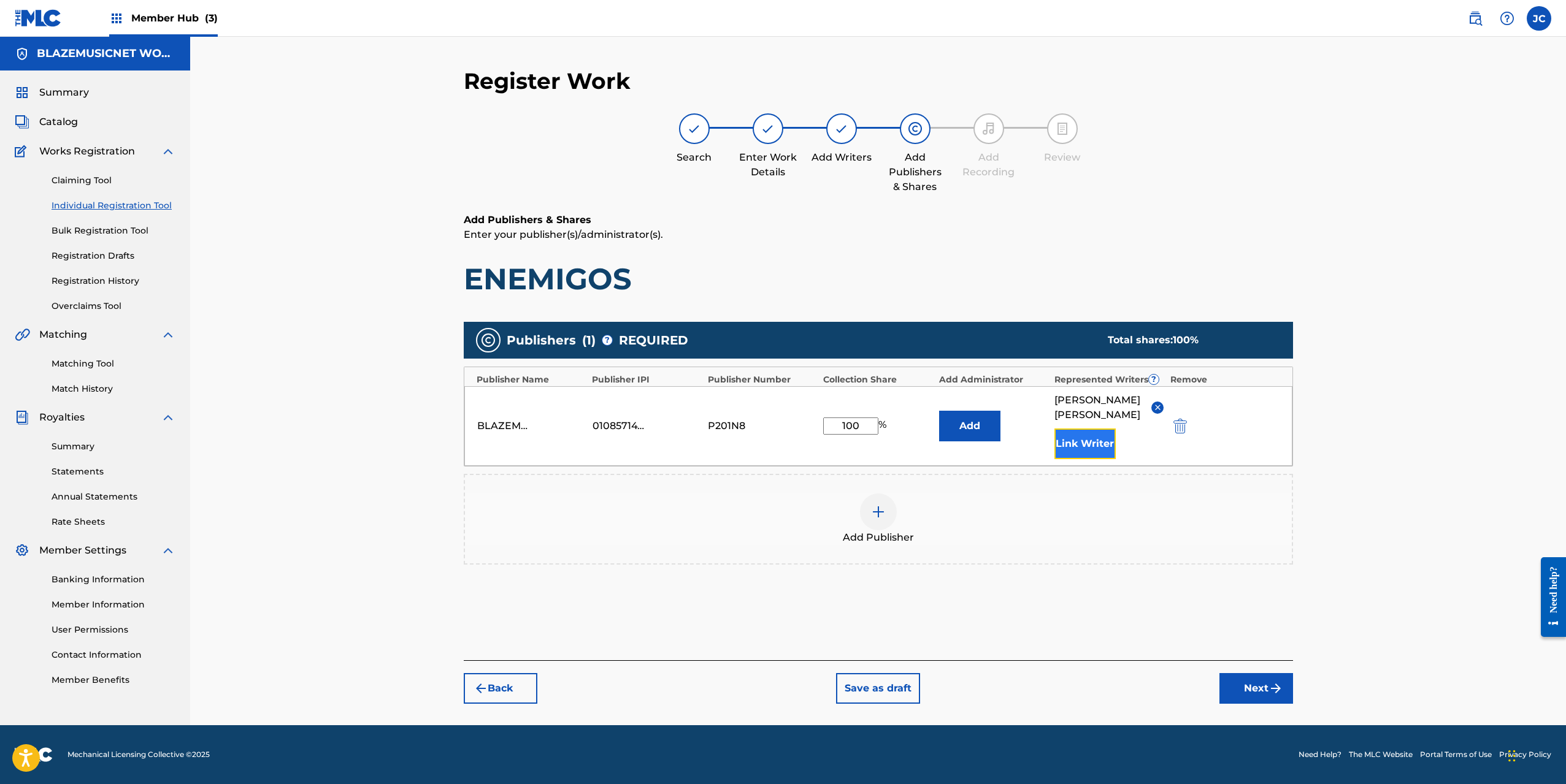
click at [1075, 460] on button "Link Writer" at bounding box center [1085, 444] width 61 height 31
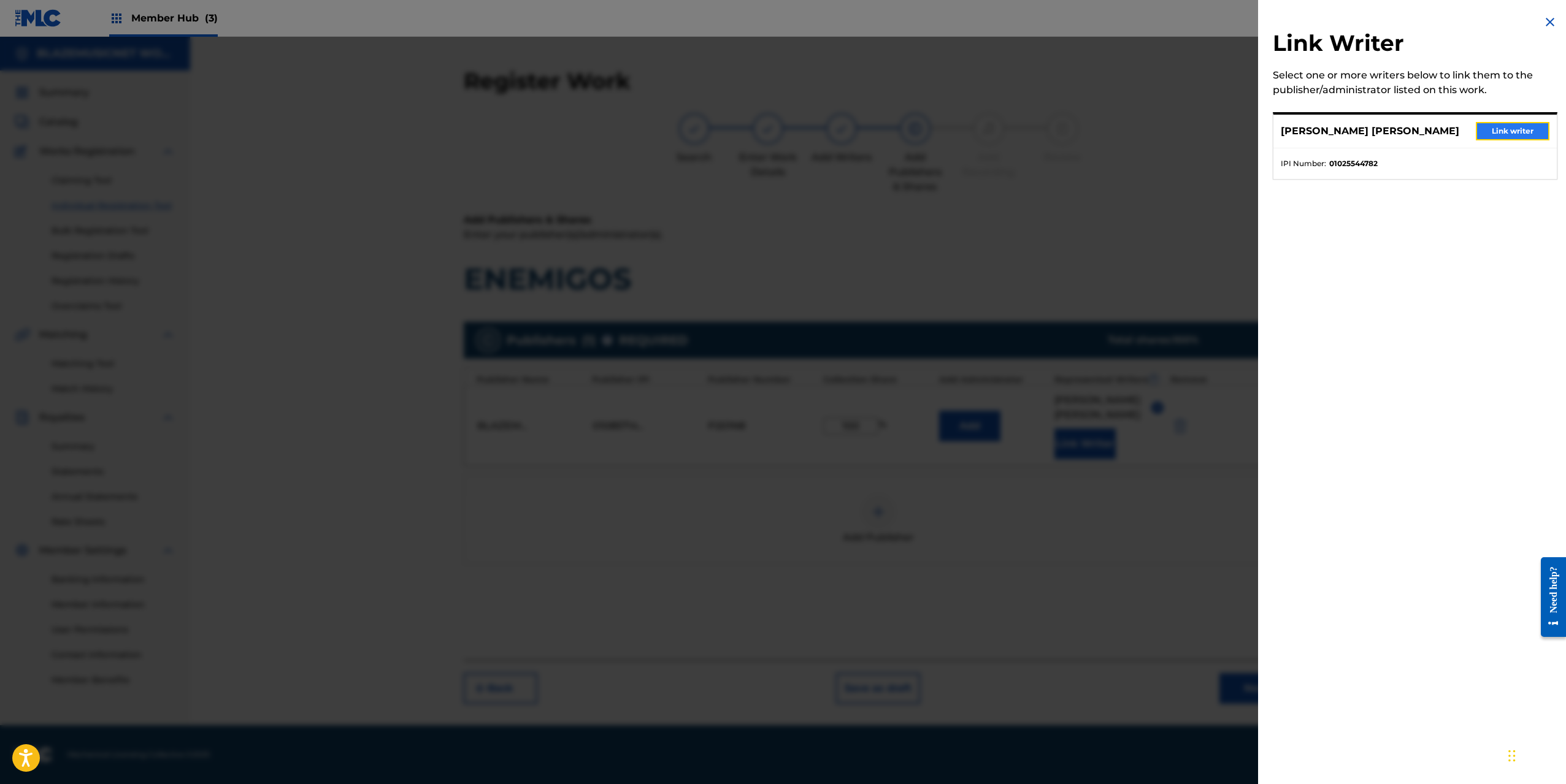
click at [1505, 125] on button "Link writer" at bounding box center [1513, 131] width 74 height 19
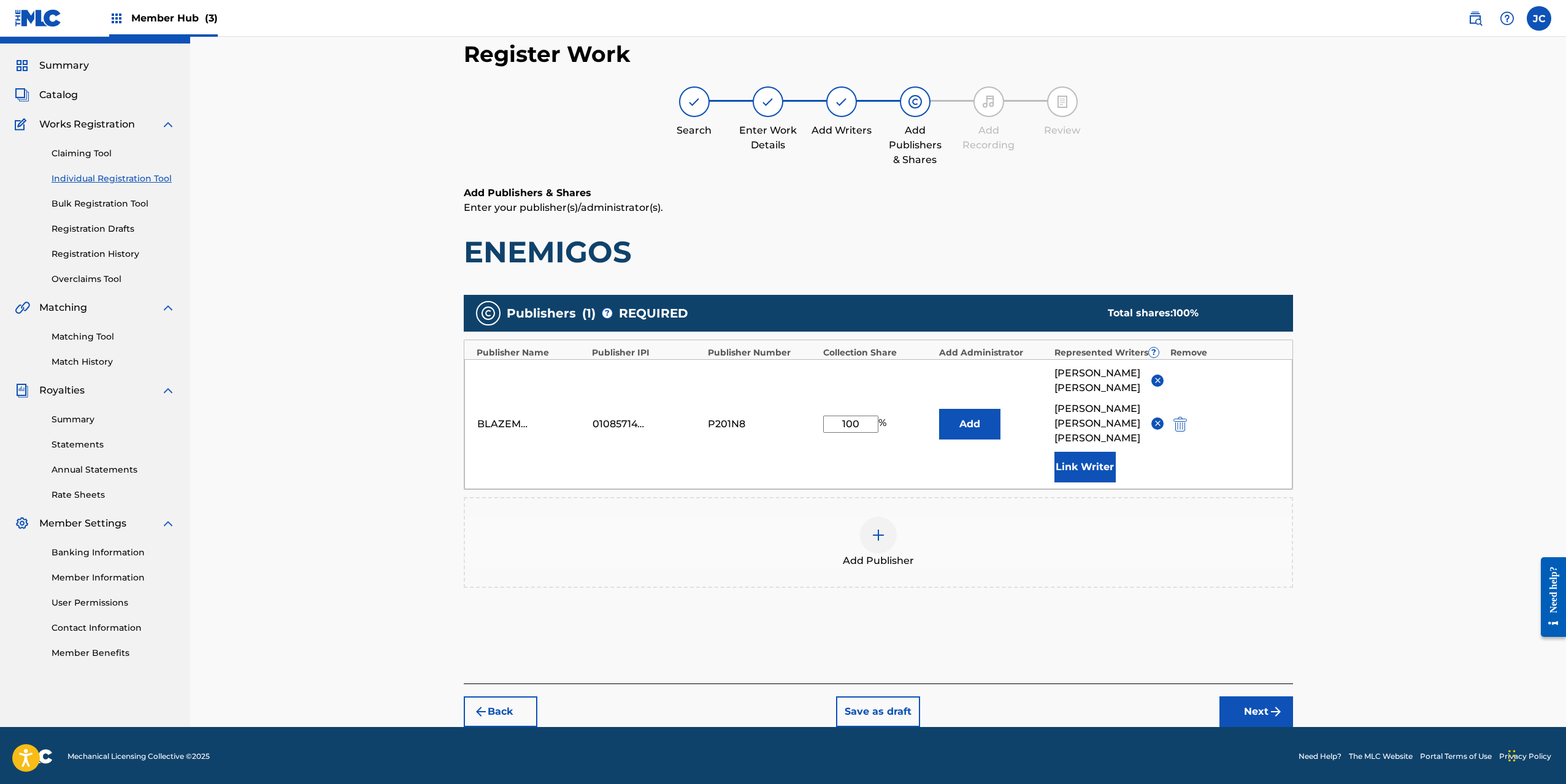
scroll to position [29, 0]
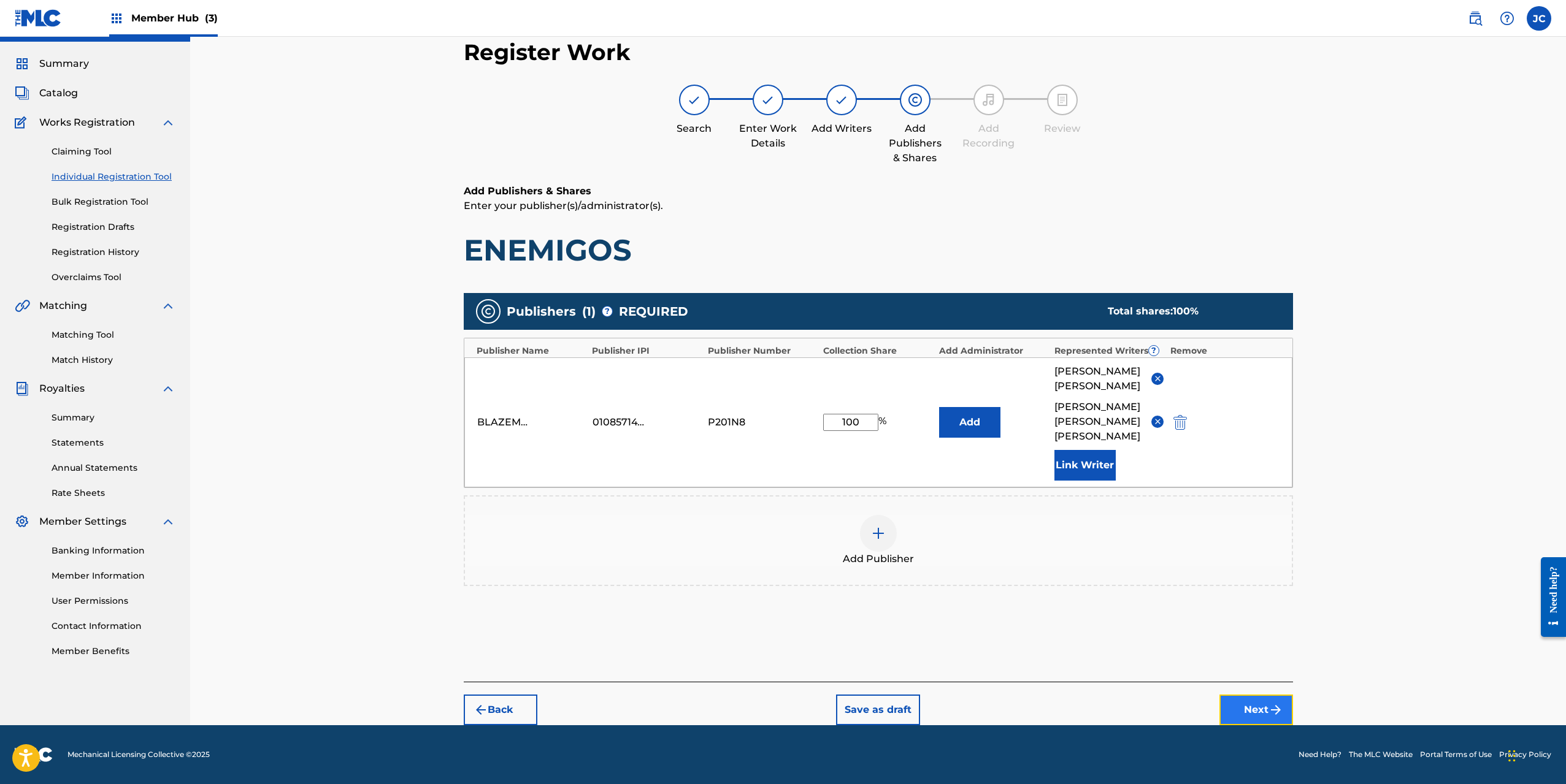
click at [1257, 706] on button "Next" at bounding box center [1256, 710] width 74 height 31
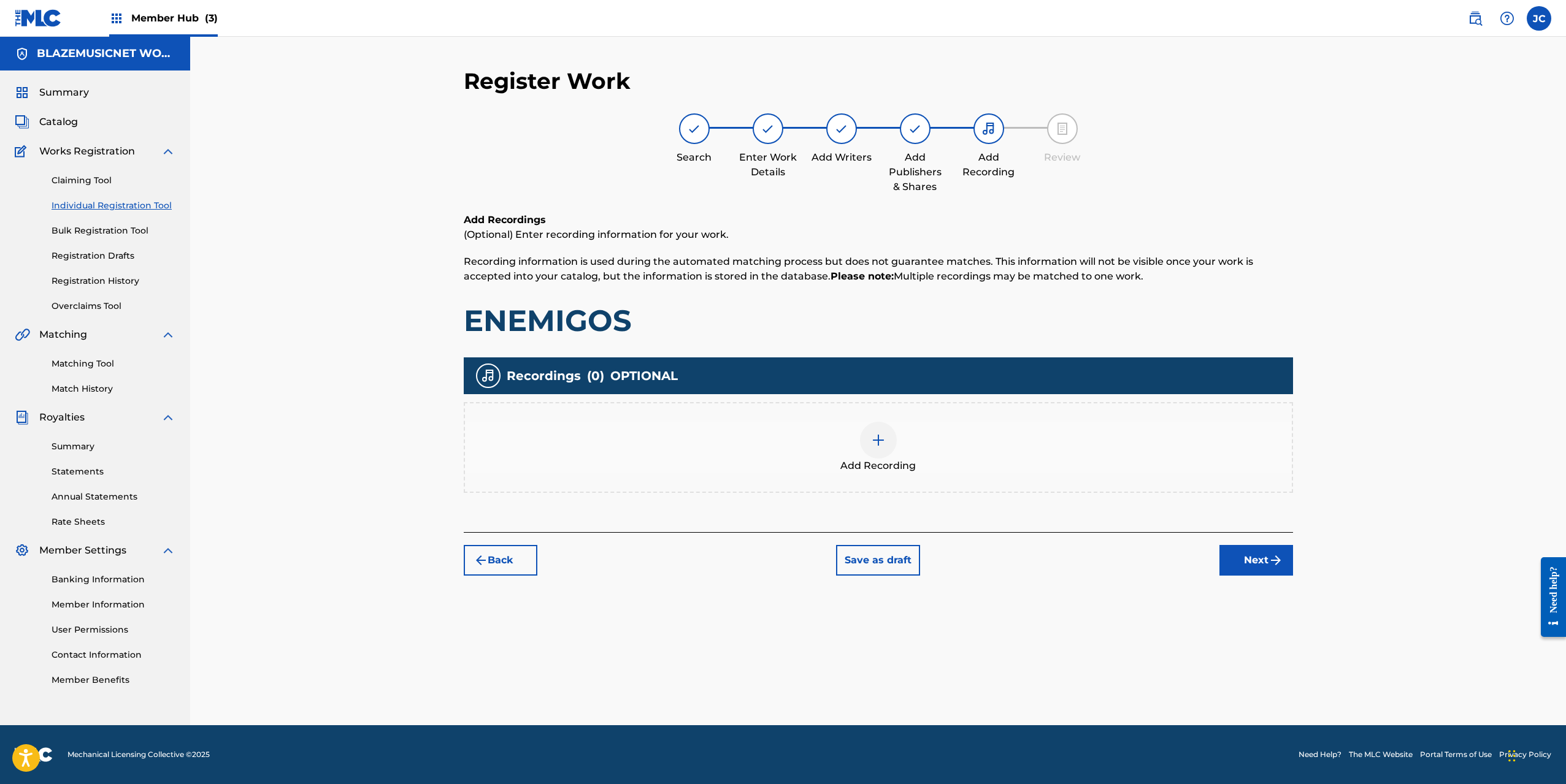
scroll to position [0, 0]
click at [891, 429] on div at bounding box center [879, 440] width 37 height 37
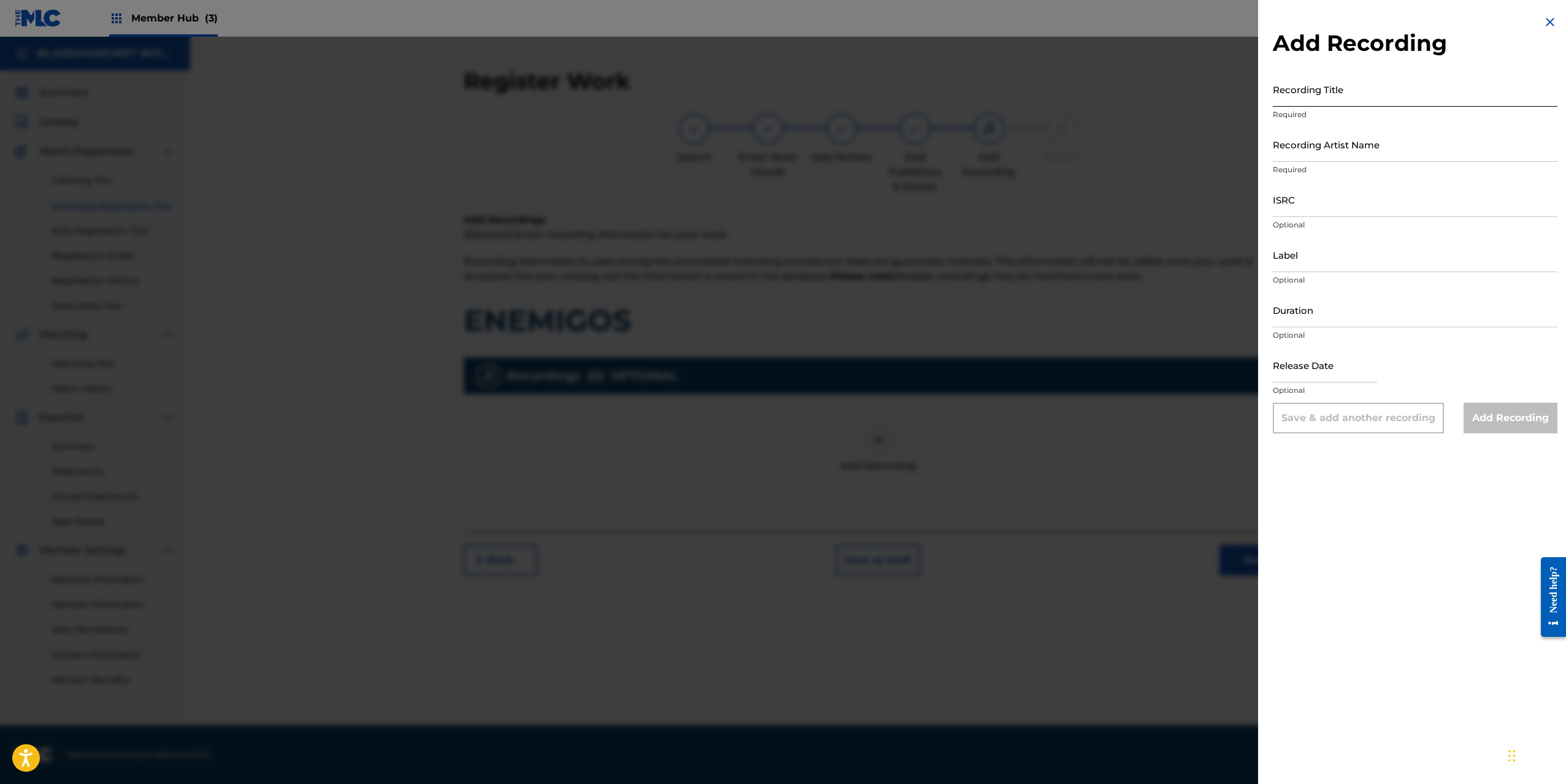
click at [1311, 94] on input "Recording Title" at bounding box center [1414, 89] width 284 height 35
type input "ENEMIGOS"
click at [1301, 149] on input "Recording Artist Name" at bounding box center [1414, 144] width 284 height 35
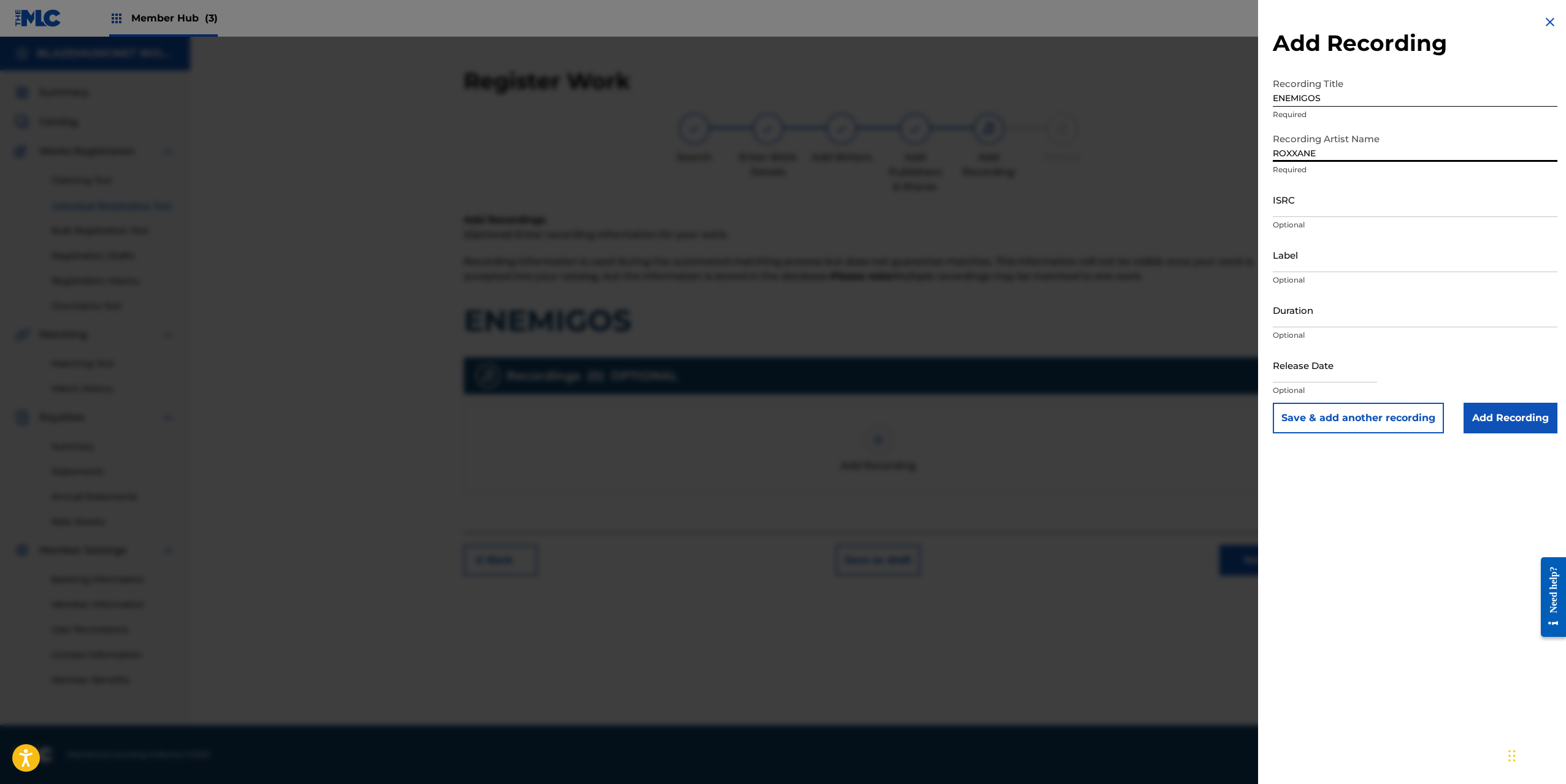
type input "ROXXANE"
click at [1299, 205] on input "ISRC" at bounding box center [1414, 199] width 284 height 35
paste input "QZQAY2577807"
type input "QZQAY2577807"
click at [1299, 256] on input "Label" at bounding box center [1414, 254] width 284 height 35
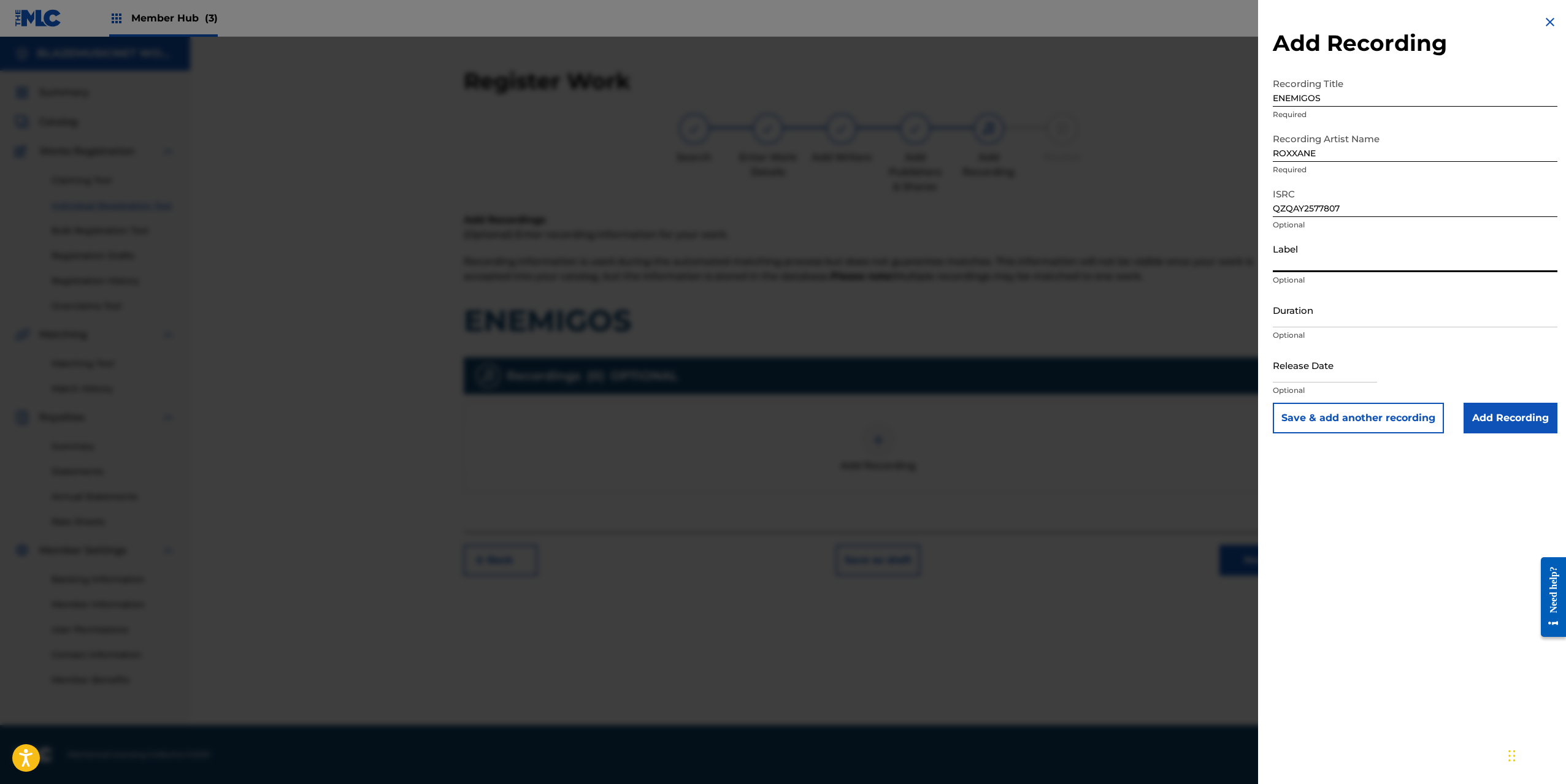
type input "[DOMAIN_NAME]"
click at [1318, 305] on input "Duration" at bounding box center [1414, 309] width 284 height 35
type input "02:29"
click at [1293, 374] on input "text" at bounding box center [1325, 365] width 105 height 35
select select "8"
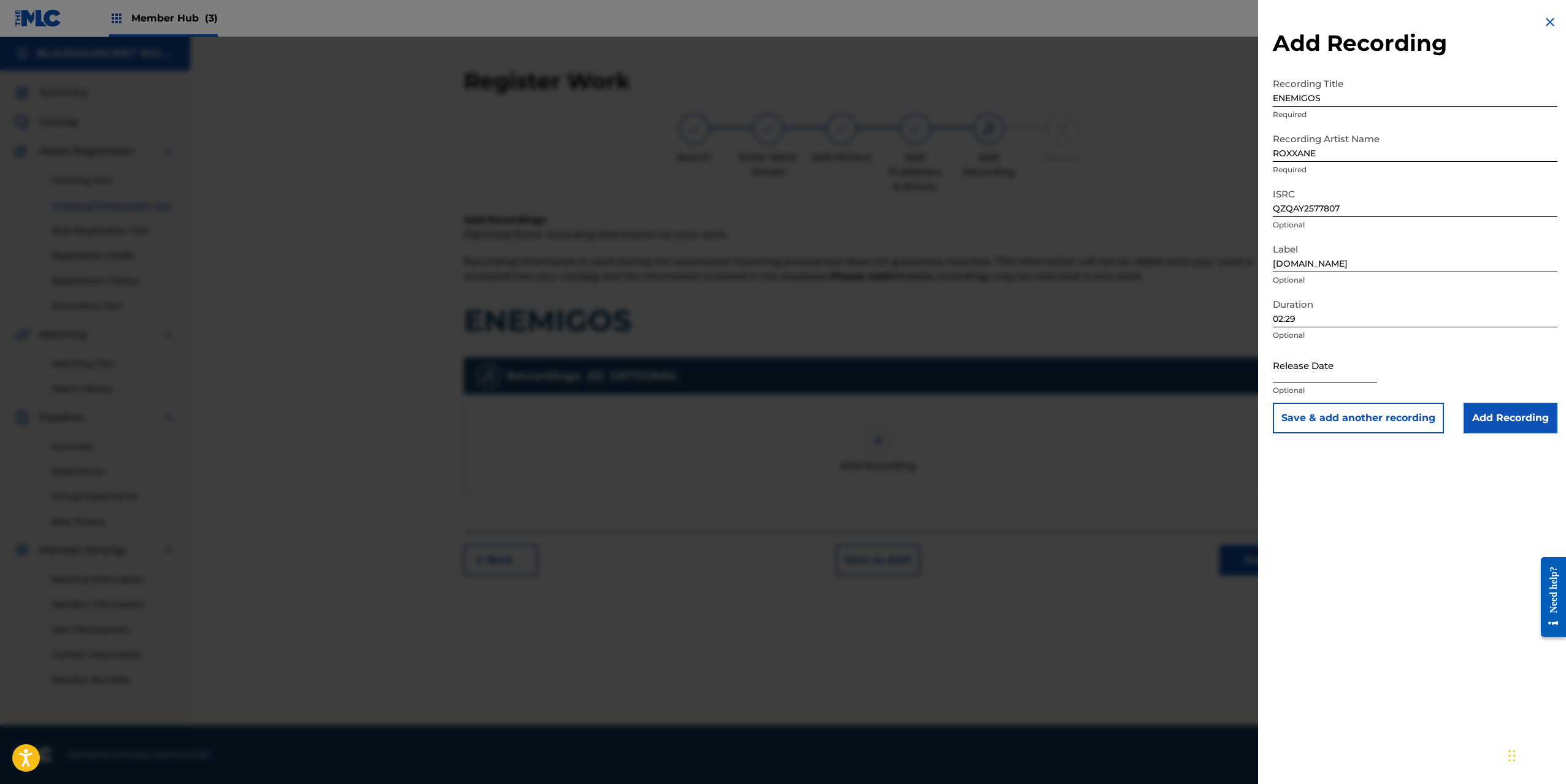
select select "2025"
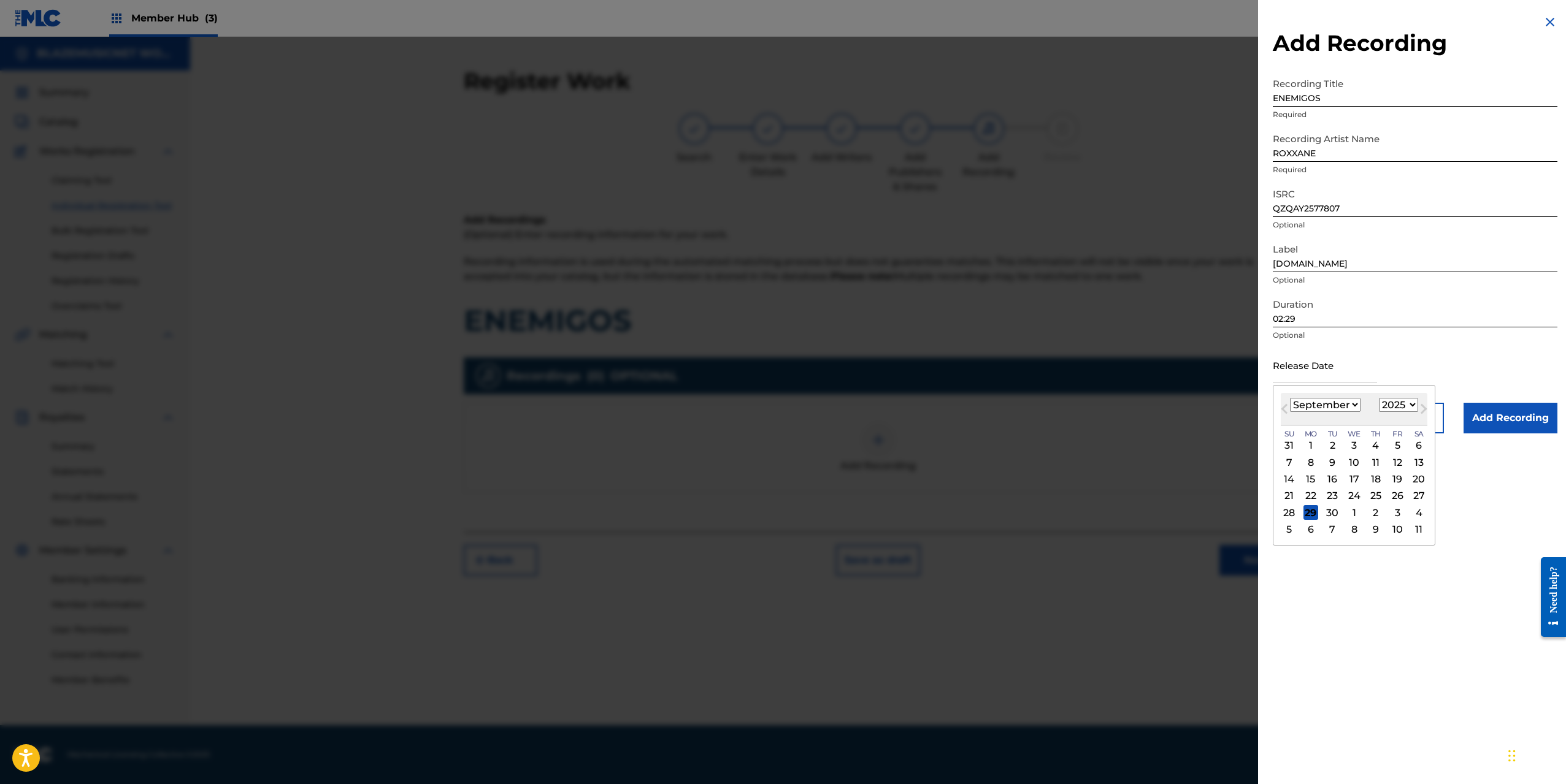
click at [1296, 404] on select "January February March April May June July August September October November De…" at bounding box center [1326, 405] width 71 height 14
select select "5"
click at [1290, 398] on select "January February March April May June July August September October November De…" at bounding box center [1326, 405] width 71 height 14
click at [1310, 514] on div "30" at bounding box center [1311, 512] width 15 height 15
type input "[DATE]"
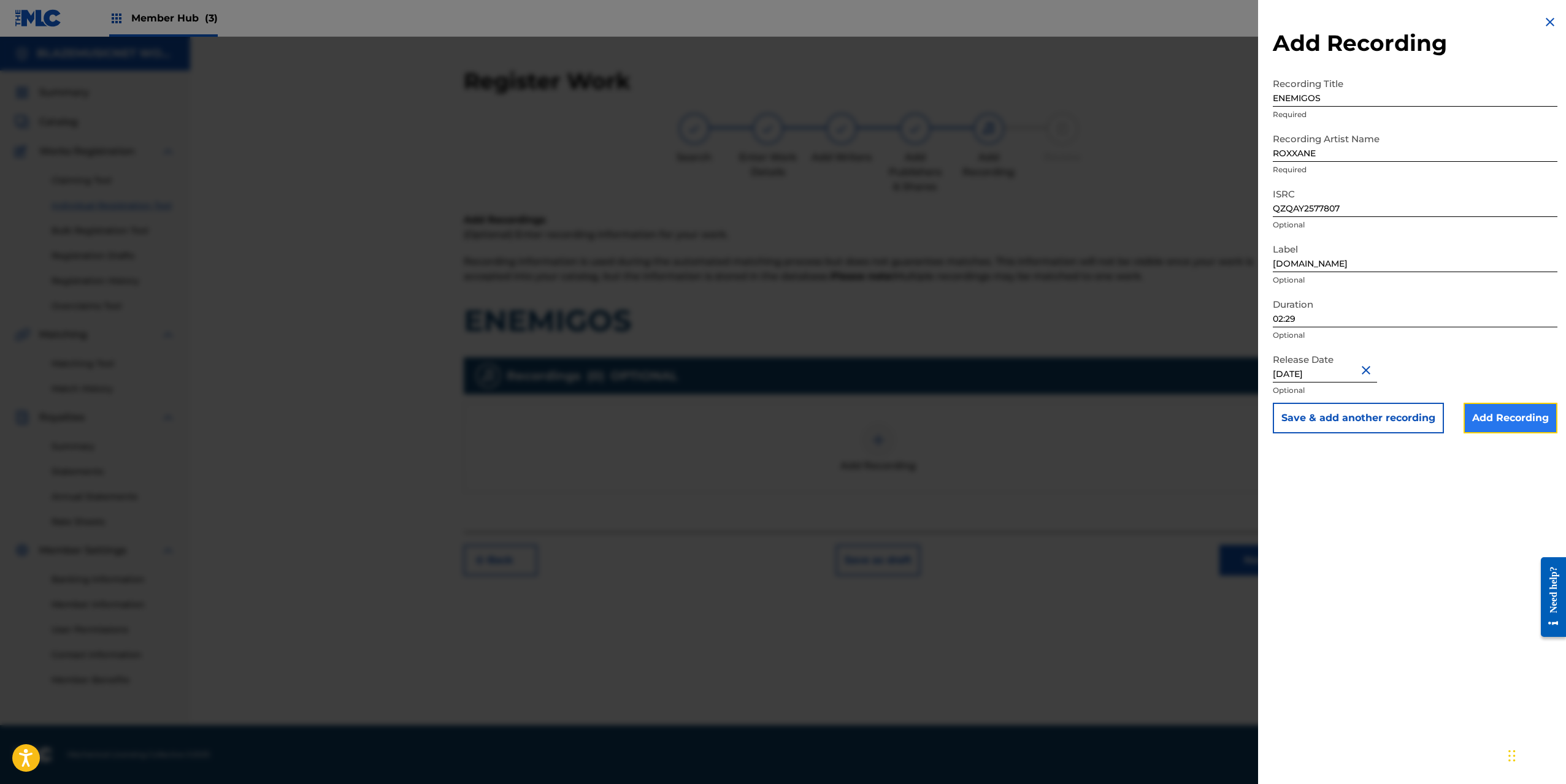
click at [1517, 425] on input "Add Recording" at bounding box center [1511, 418] width 94 height 31
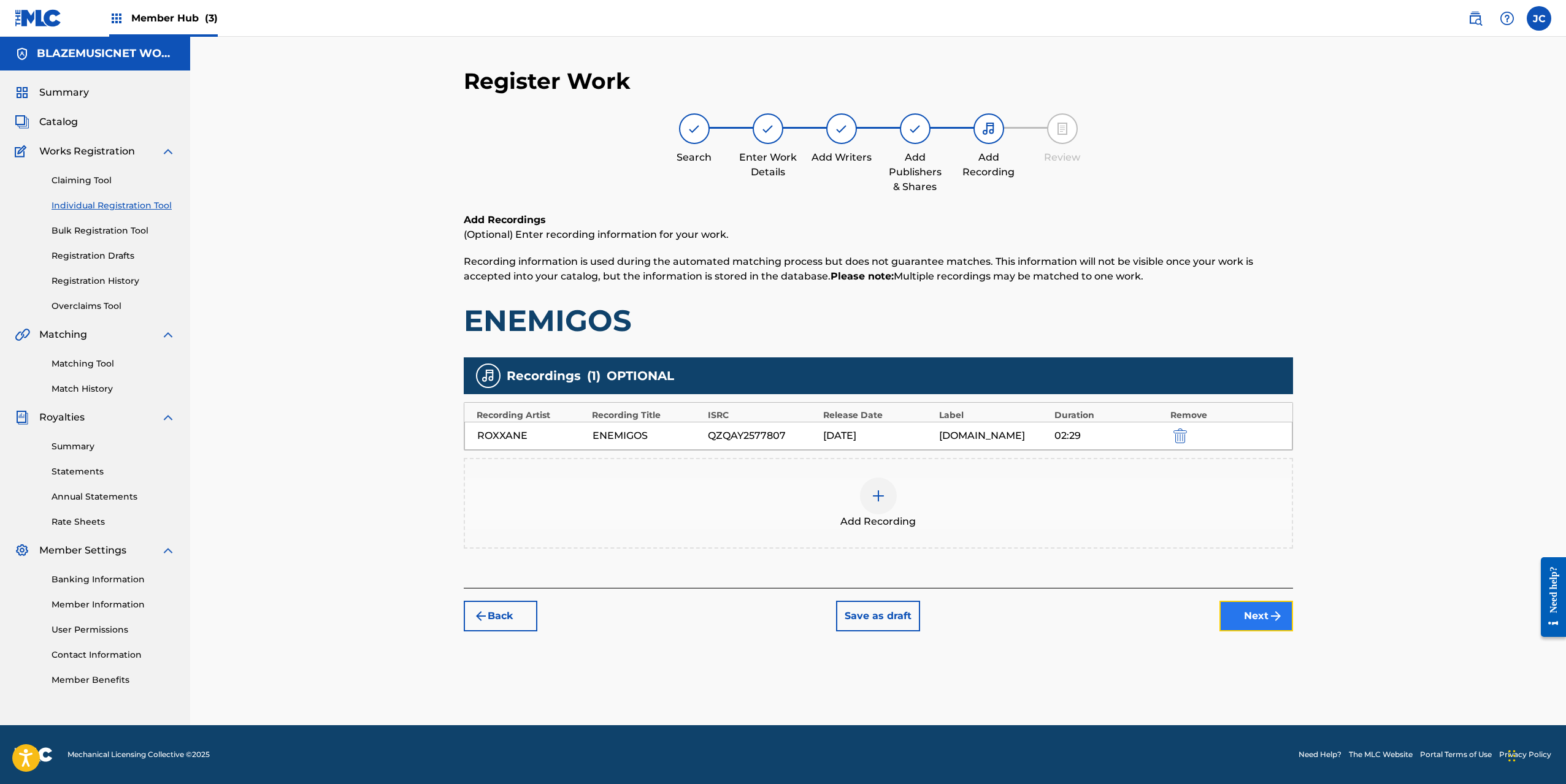
click at [1247, 617] on button "Next" at bounding box center [1256, 616] width 74 height 31
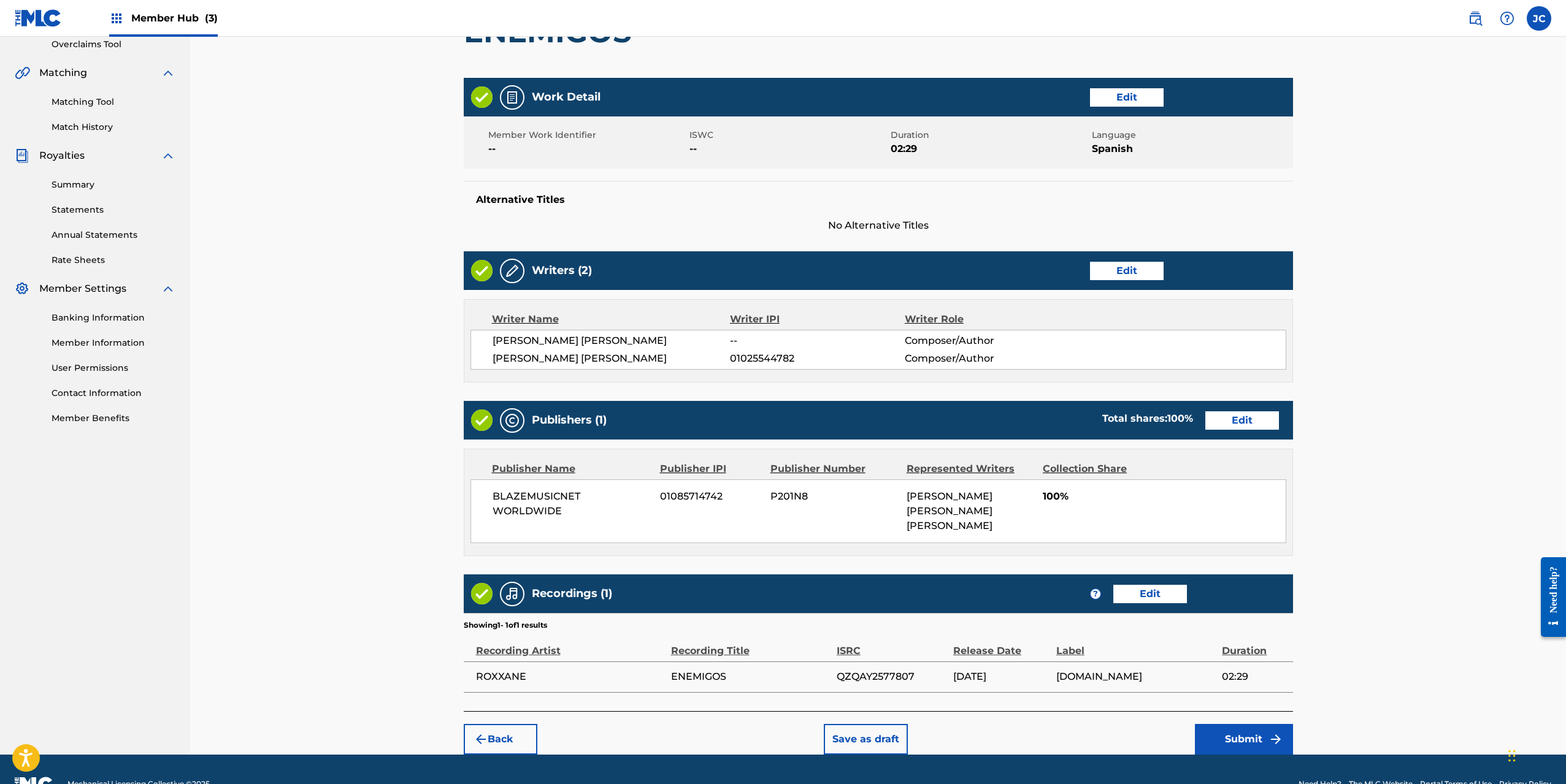
scroll to position [291, 0]
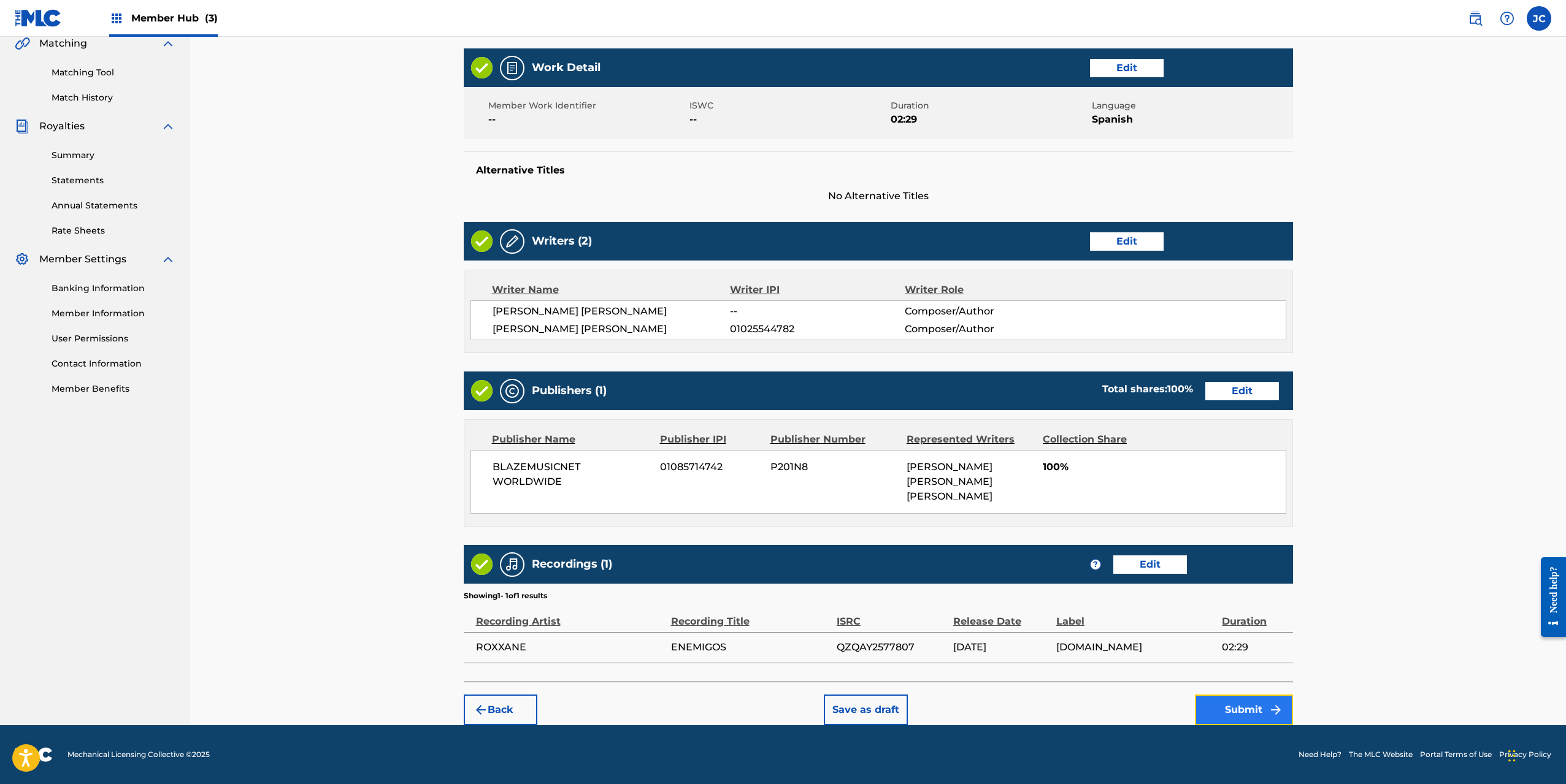
click at [1249, 710] on button "Submit" at bounding box center [1244, 710] width 98 height 31
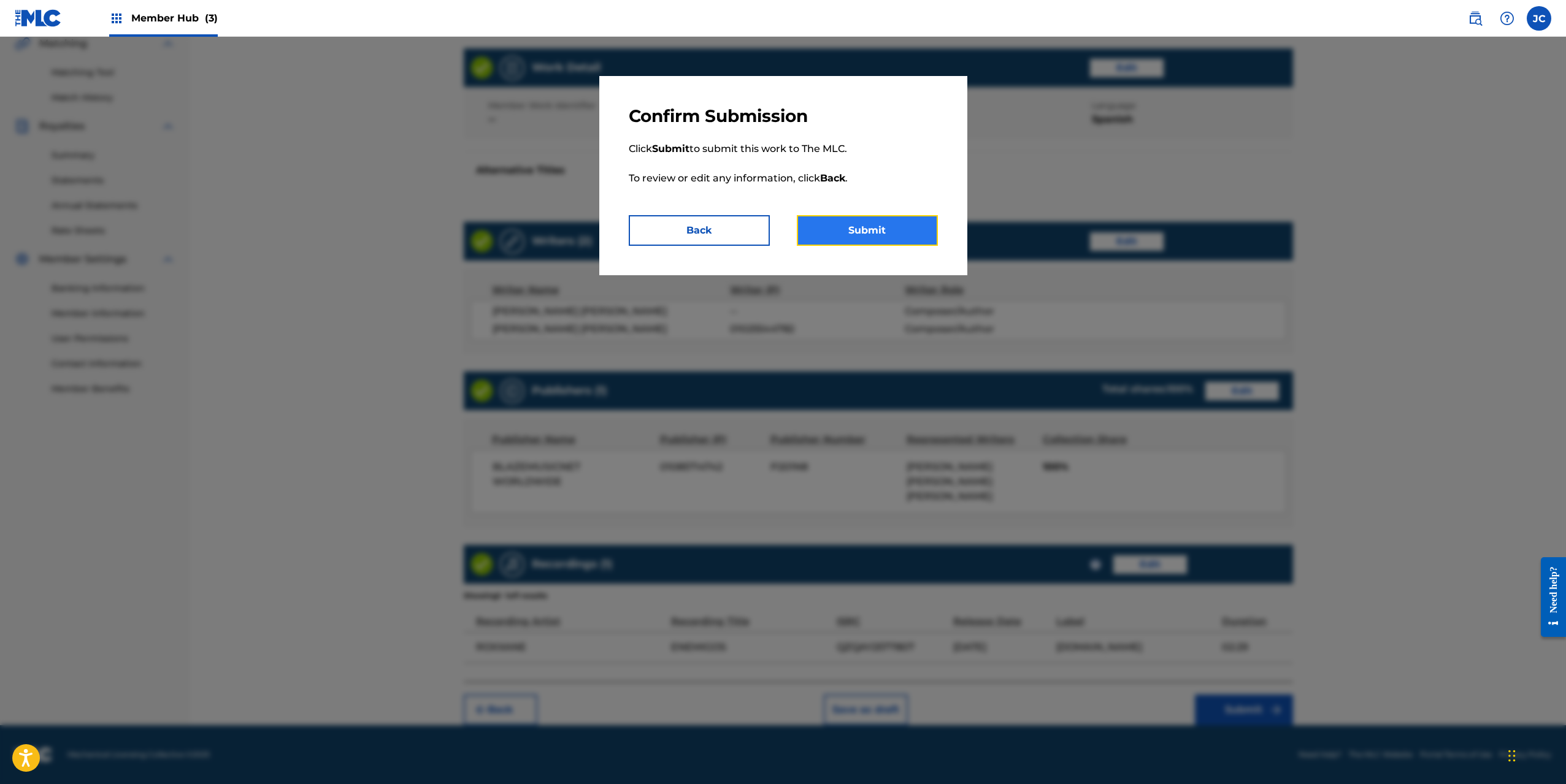
click at [869, 230] on button "Submit" at bounding box center [867, 230] width 141 height 31
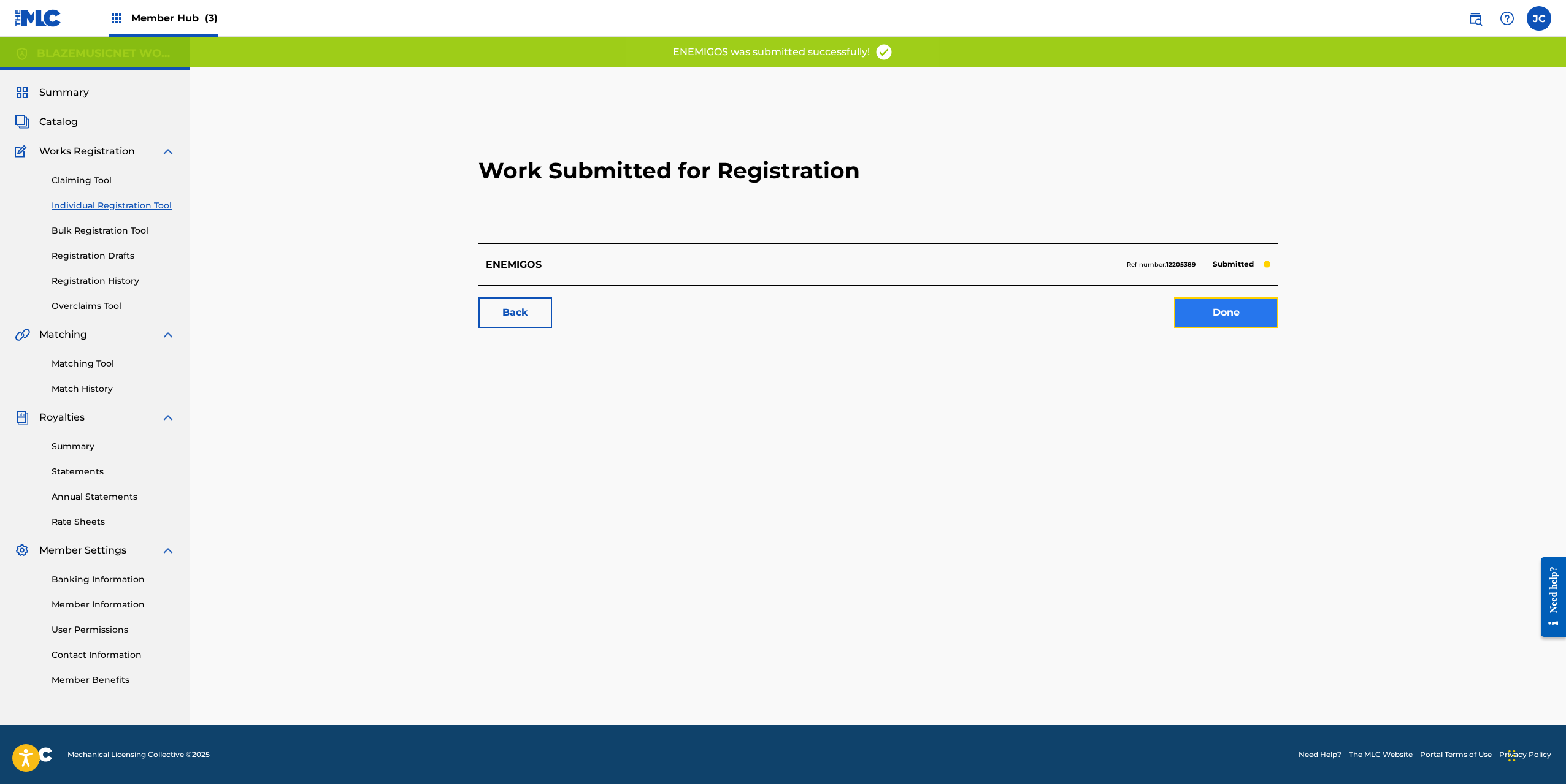
click at [1207, 318] on link "Done" at bounding box center [1227, 313] width 105 height 31
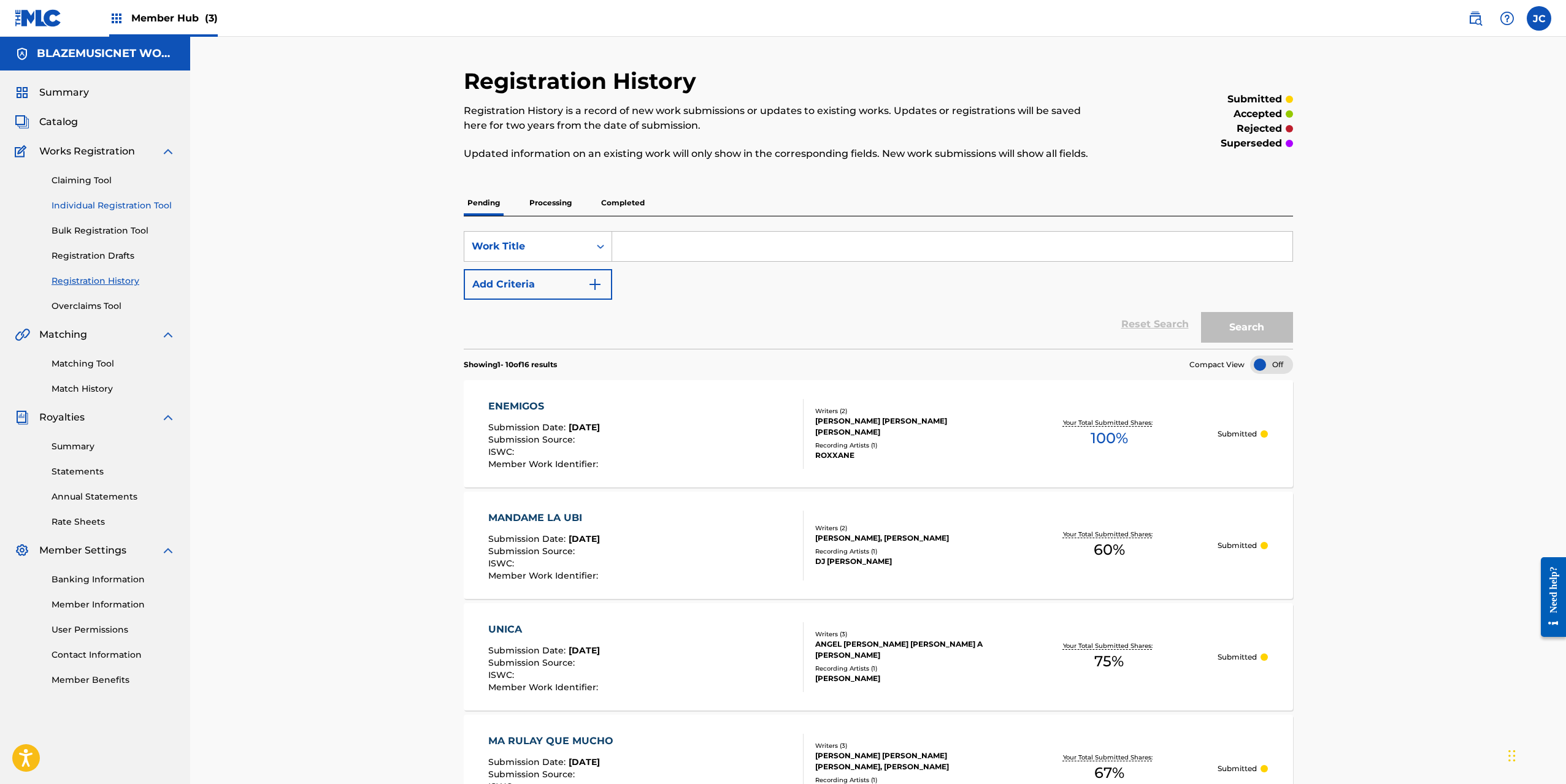
click at [101, 208] on link "Individual Registration Tool" at bounding box center [113, 206] width 124 height 13
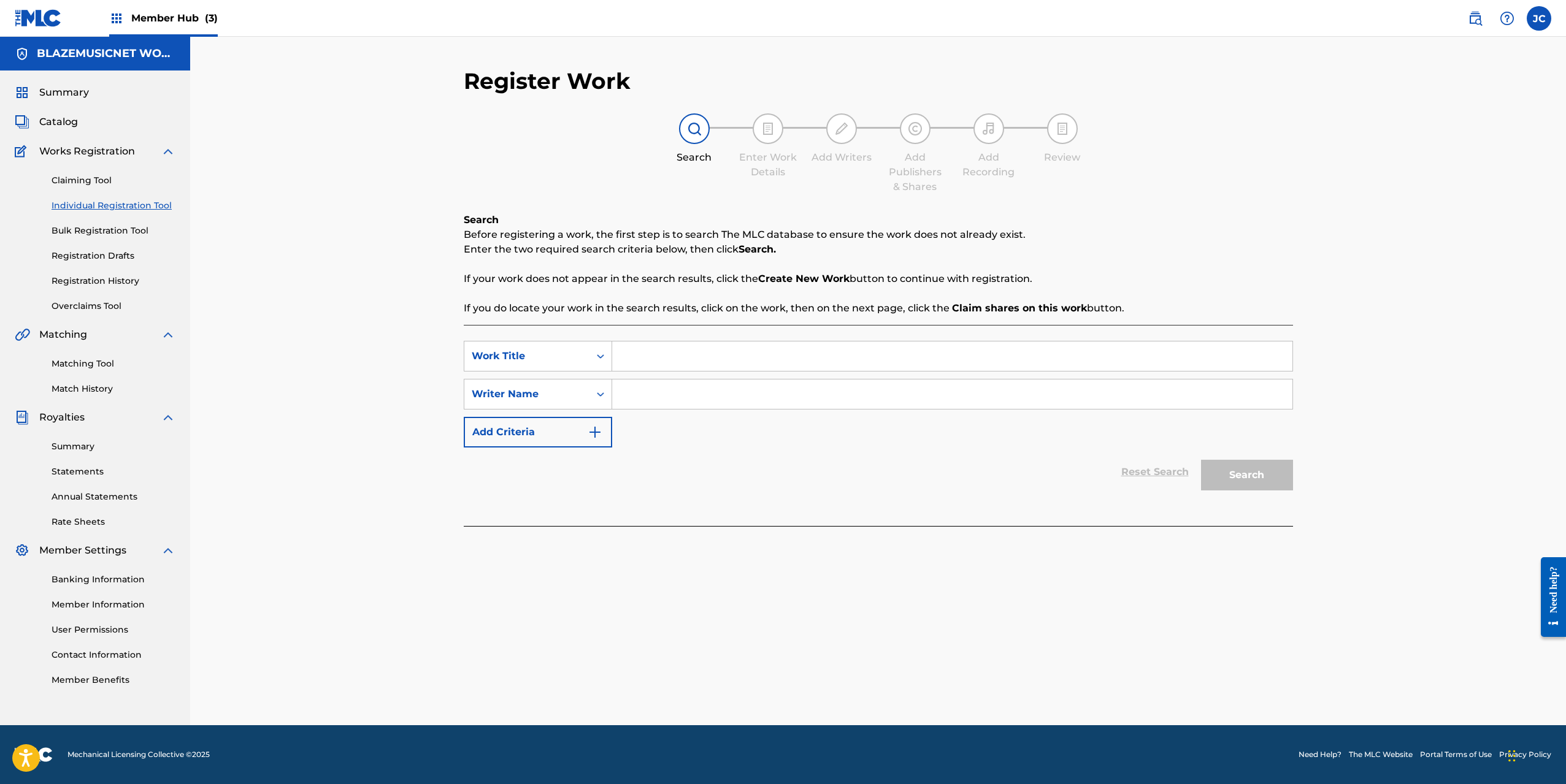
click at [666, 355] on input "Search Form" at bounding box center [953, 356] width 681 height 29
type input "300 Y 700"
click at [636, 390] on input "Search Form" at bounding box center [953, 394] width 681 height 29
type input "[PERSON_NAME] [PERSON_NAME]"
click at [1201, 460] on button "Search" at bounding box center [1247, 475] width 92 height 31
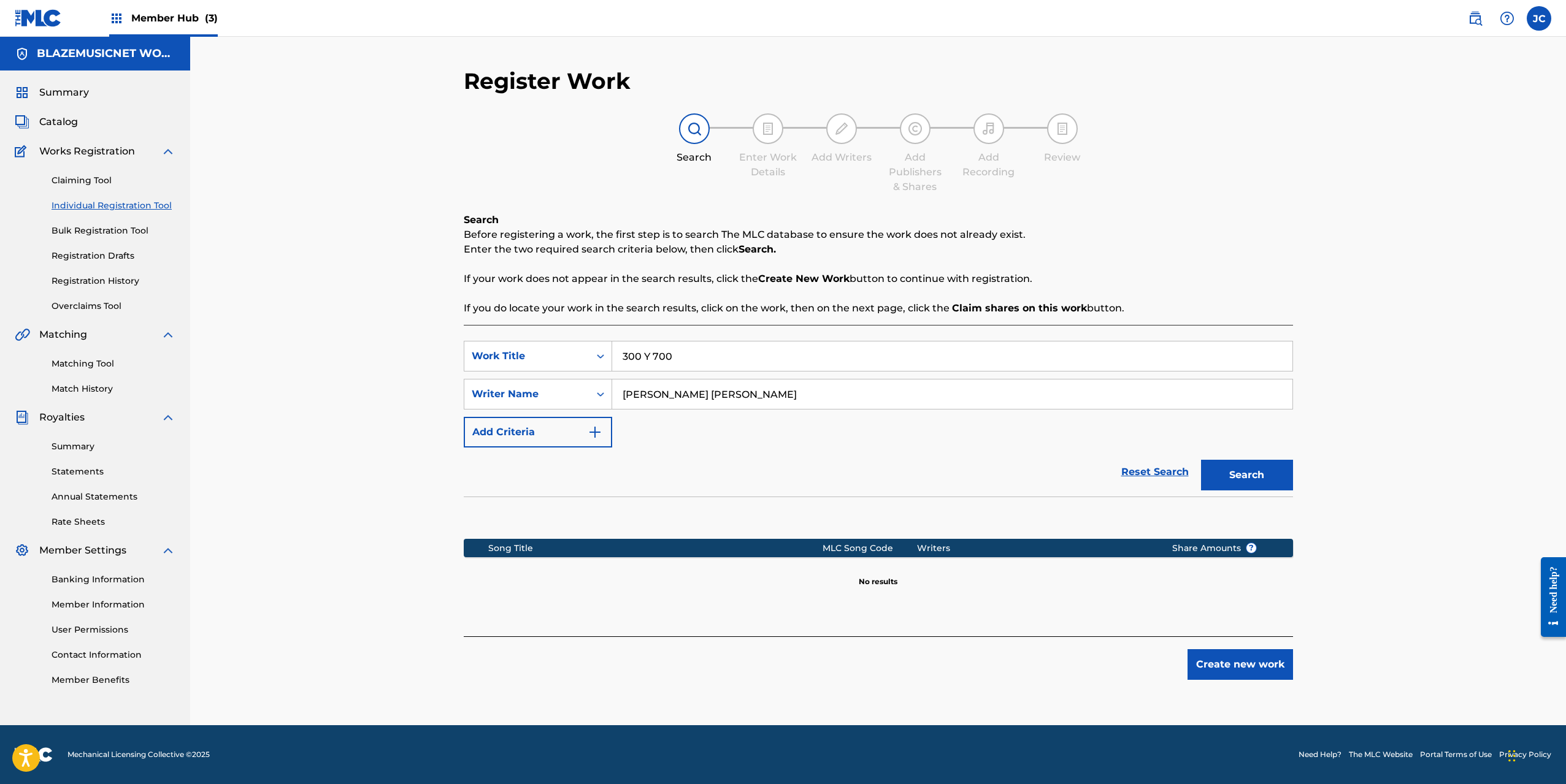
click at [648, 393] on input "[PERSON_NAME] [PERSON_NAME]" at bounding box center [953, 394] width 681 height 29
click at [1242, 664] on button "Create new work" at bounding box center [1240, 664] width 105 height 31
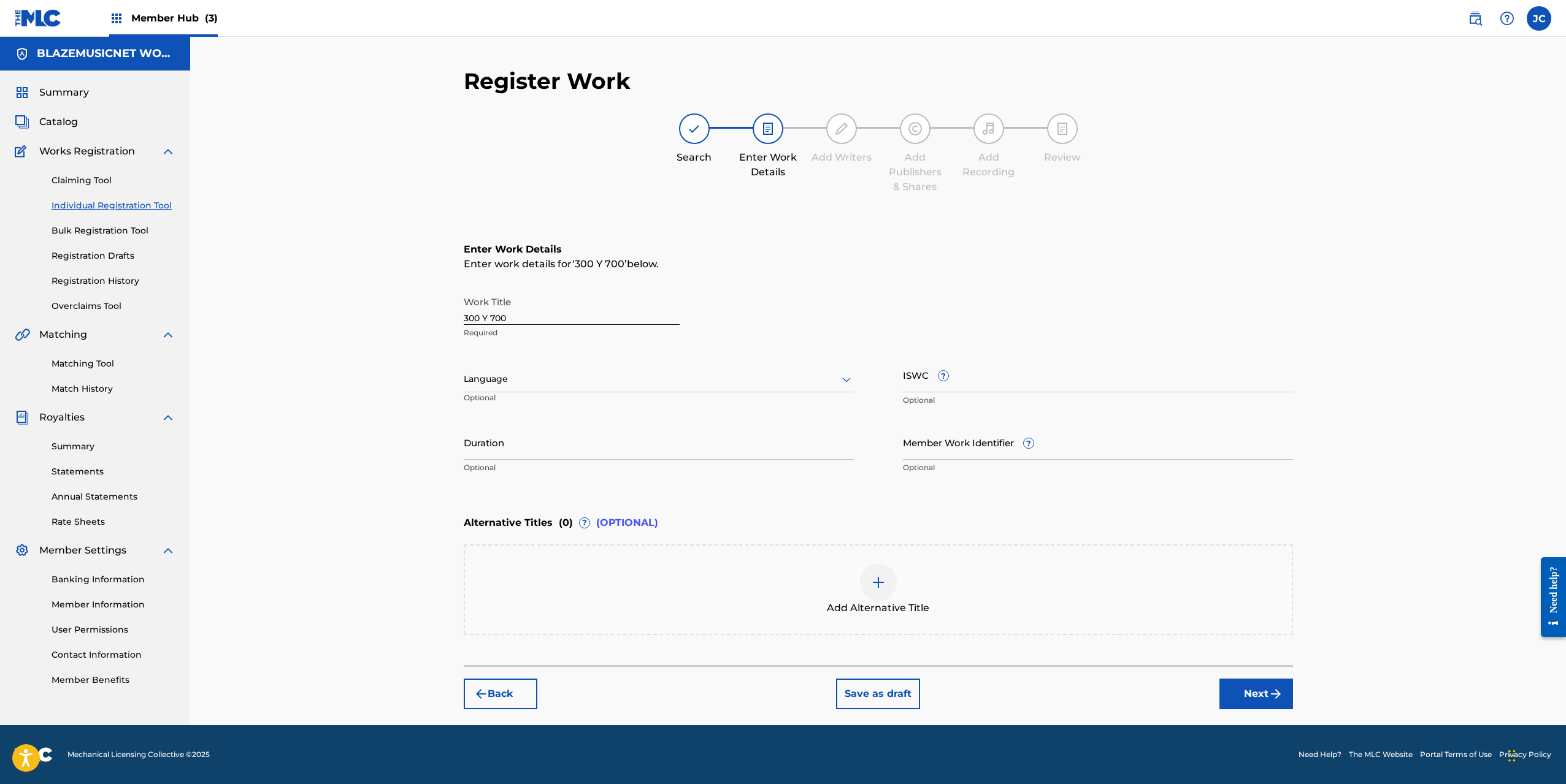
click at [601, 393] on div "Language Optional" at bounding box center [658, 385] width 390 height 55
click at [564, 385] on div at bounding box center [658, 379] width 390 height 15
click at [530, 428] on div "Spanish" at bounding box center [658, 433] width 389 height 27
click at [508, 446] on input "Duration" at bounding box center [658, 442] width 390 height 35
type input "02:14"
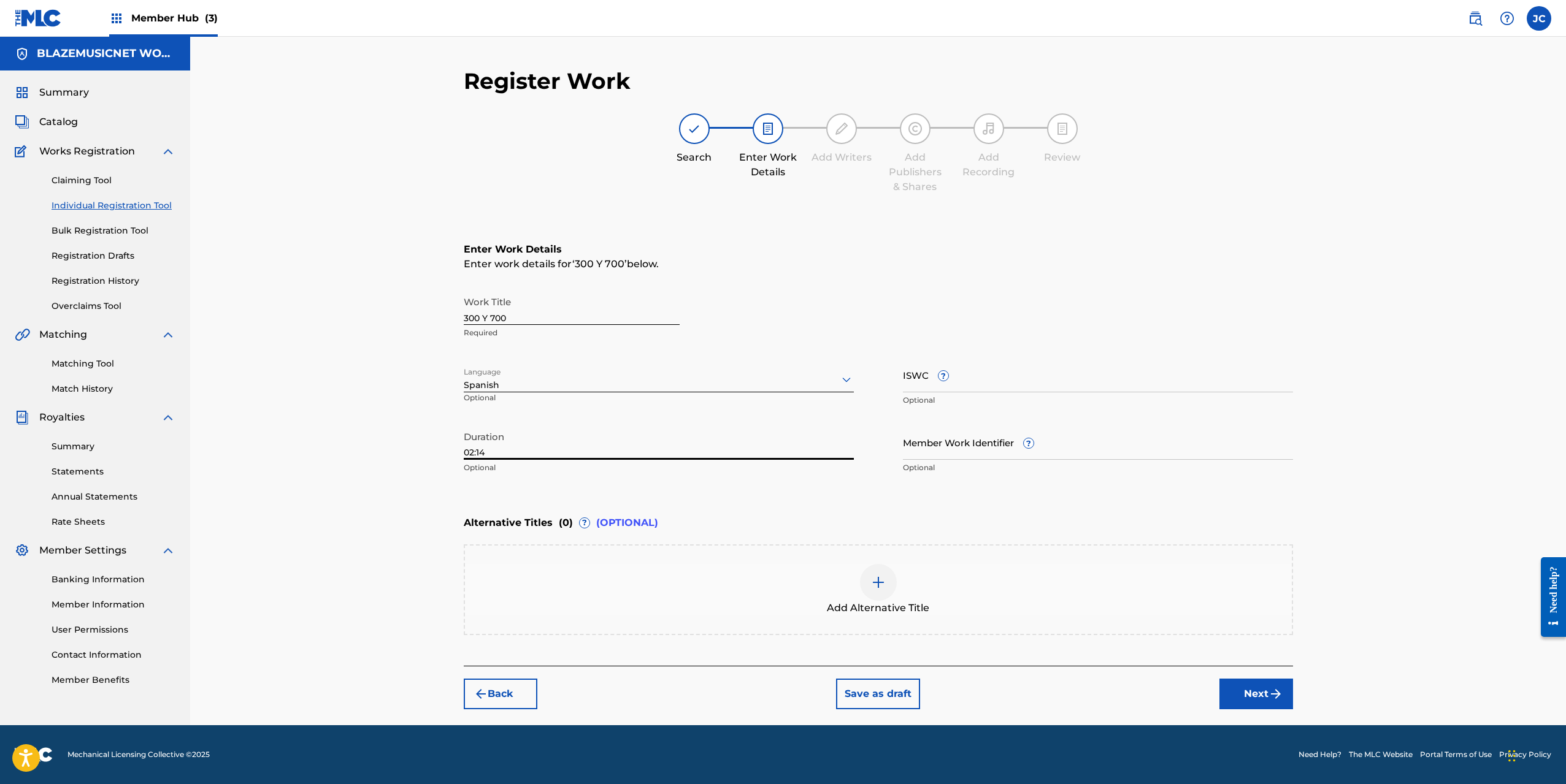
click at [362, 497] on div "Register Work Search Enter Work Details Add Writers Add Publishers & Shares Add…" at bounding box center [878, 381] width 1376 height 688
click at [1229, 686] on button "Next" at bounding box center [1256, 694] width 74 height 31
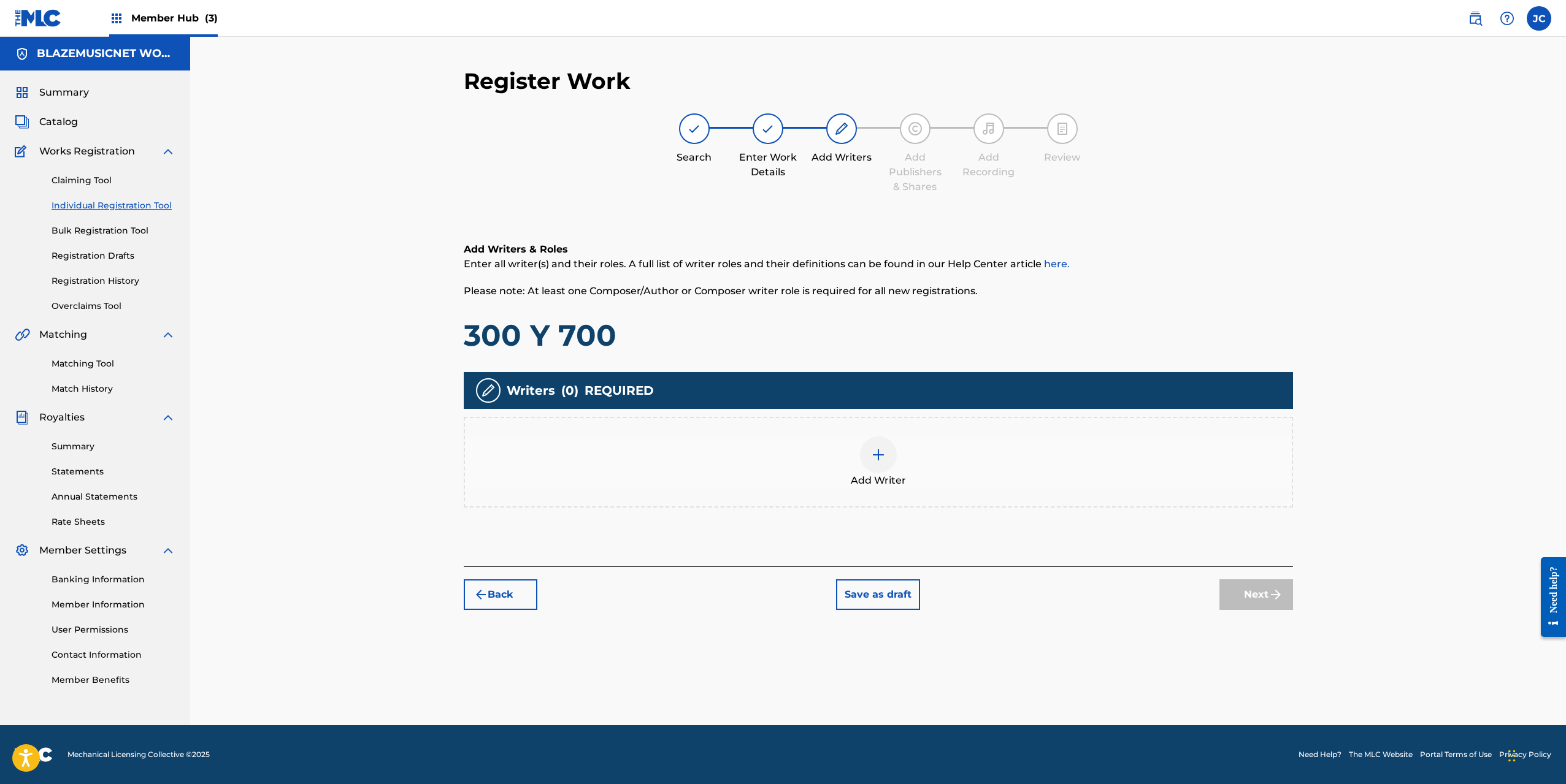
click at [897, 476] on span "Add Writer" at bounding box center [878, 480] width 55 height 15
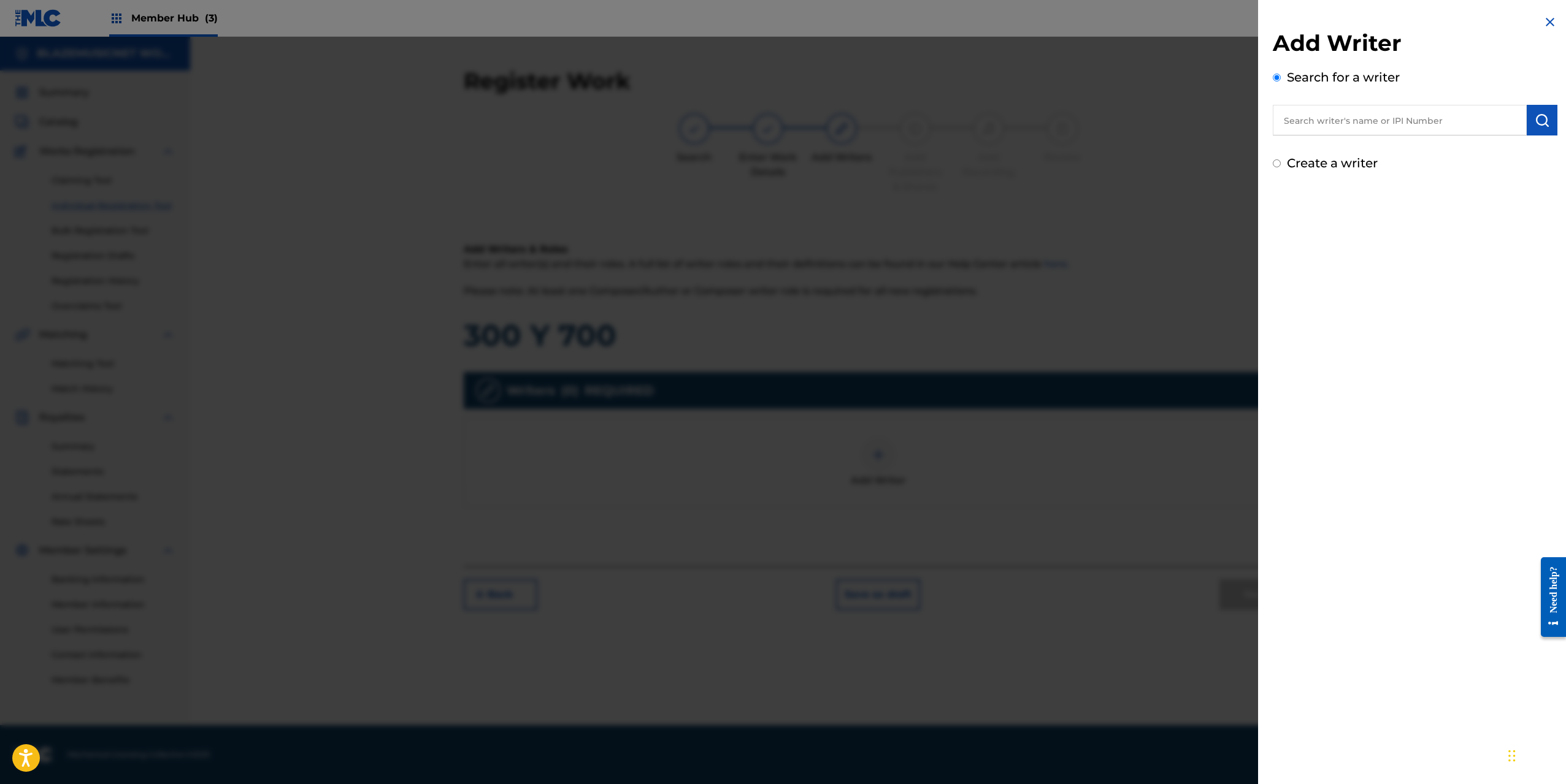
click at [1317, 119] on input "text" at bounding box center [1399, 120] width 254 height 31
paste input "[PERSON_NAME] [PERSON_NAME]"
type input "[PERSON_NAME] [PERSON_NAME]"
click at [1539, 115] on img "submit" at bounding box center [1542, 120] width 15 height 15
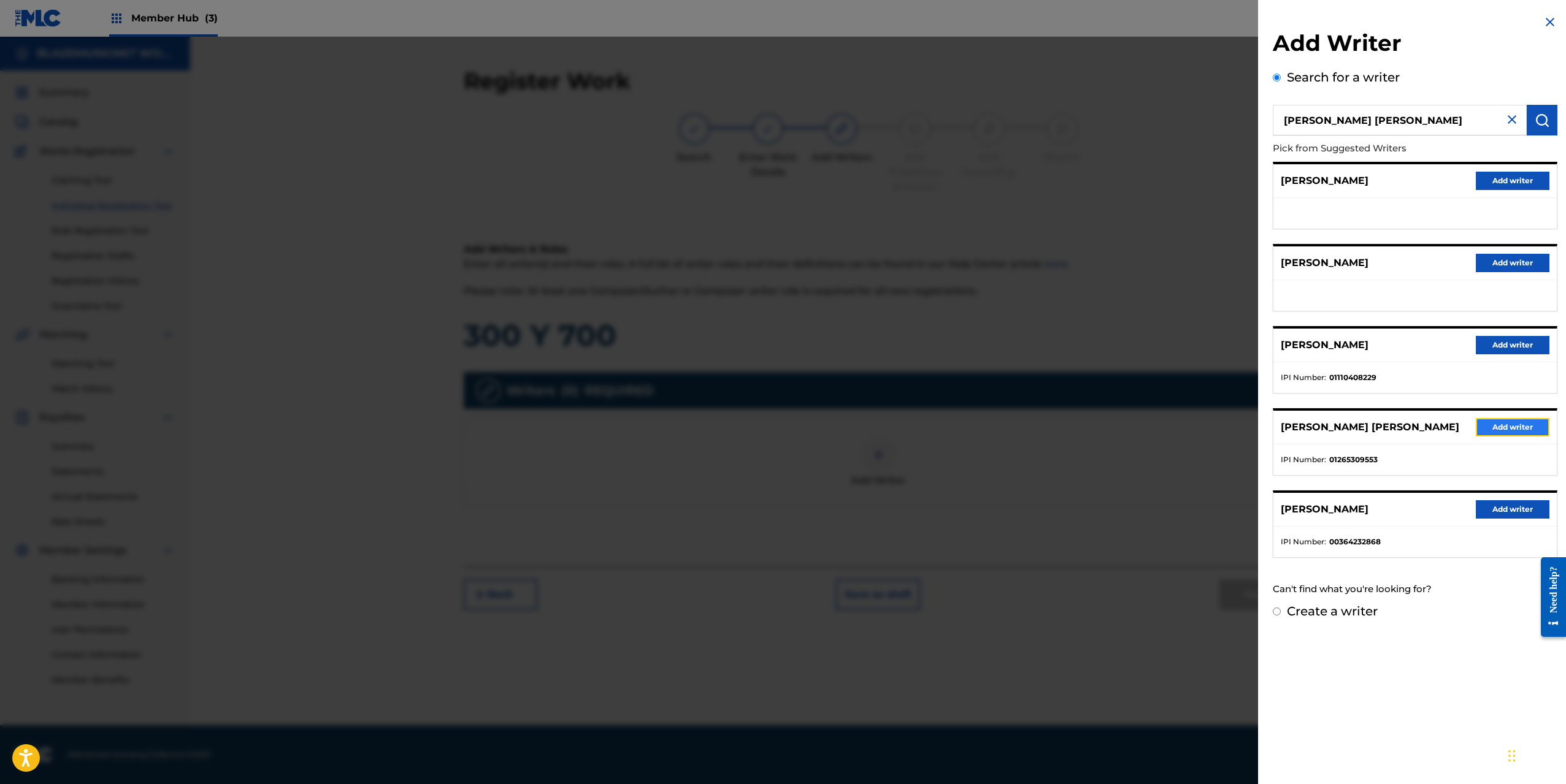
click at [1490, 436] on button "Add writer" at bounding box center [1513, 427] width 74 height 19
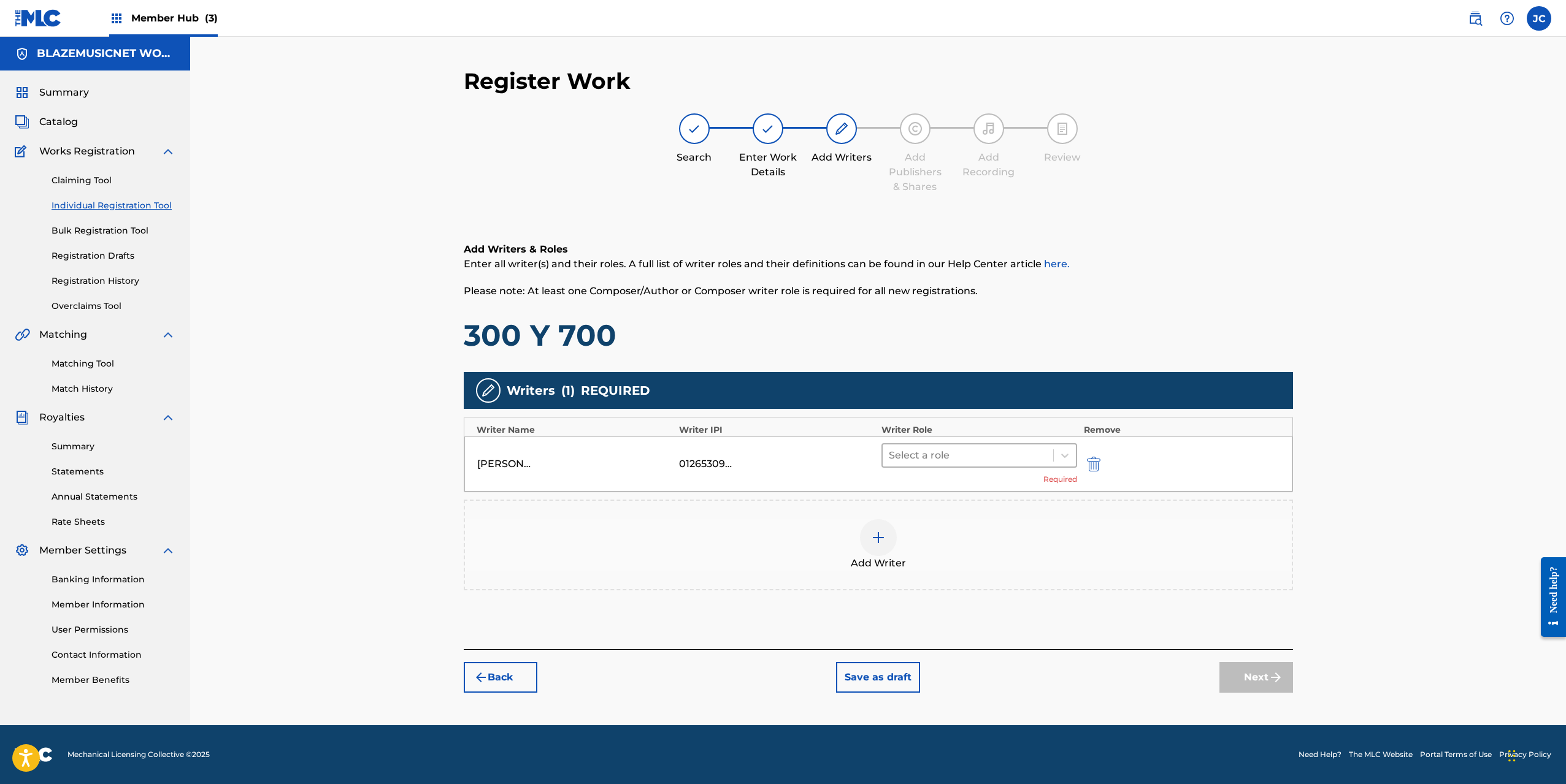
click at [956, 454] on div at bounding box center [968, 455] width 159 height 17
click at [944, 484] on div "Composer/Author" at bounding box center [980, 488] width 197 height 25
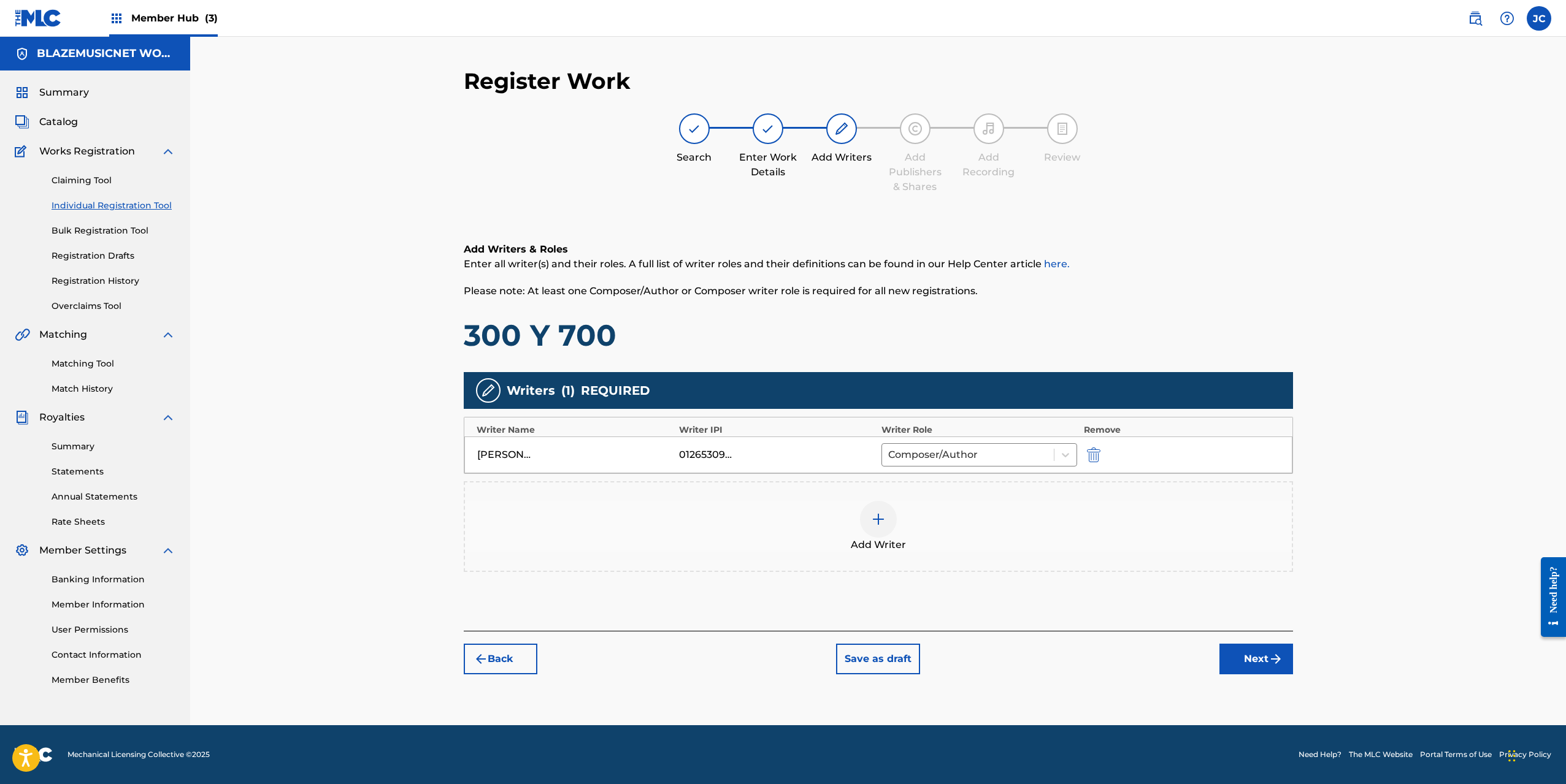
click at [858, 531] on div "Add Writer" at bounding box center [878, 527] width 827 height 51
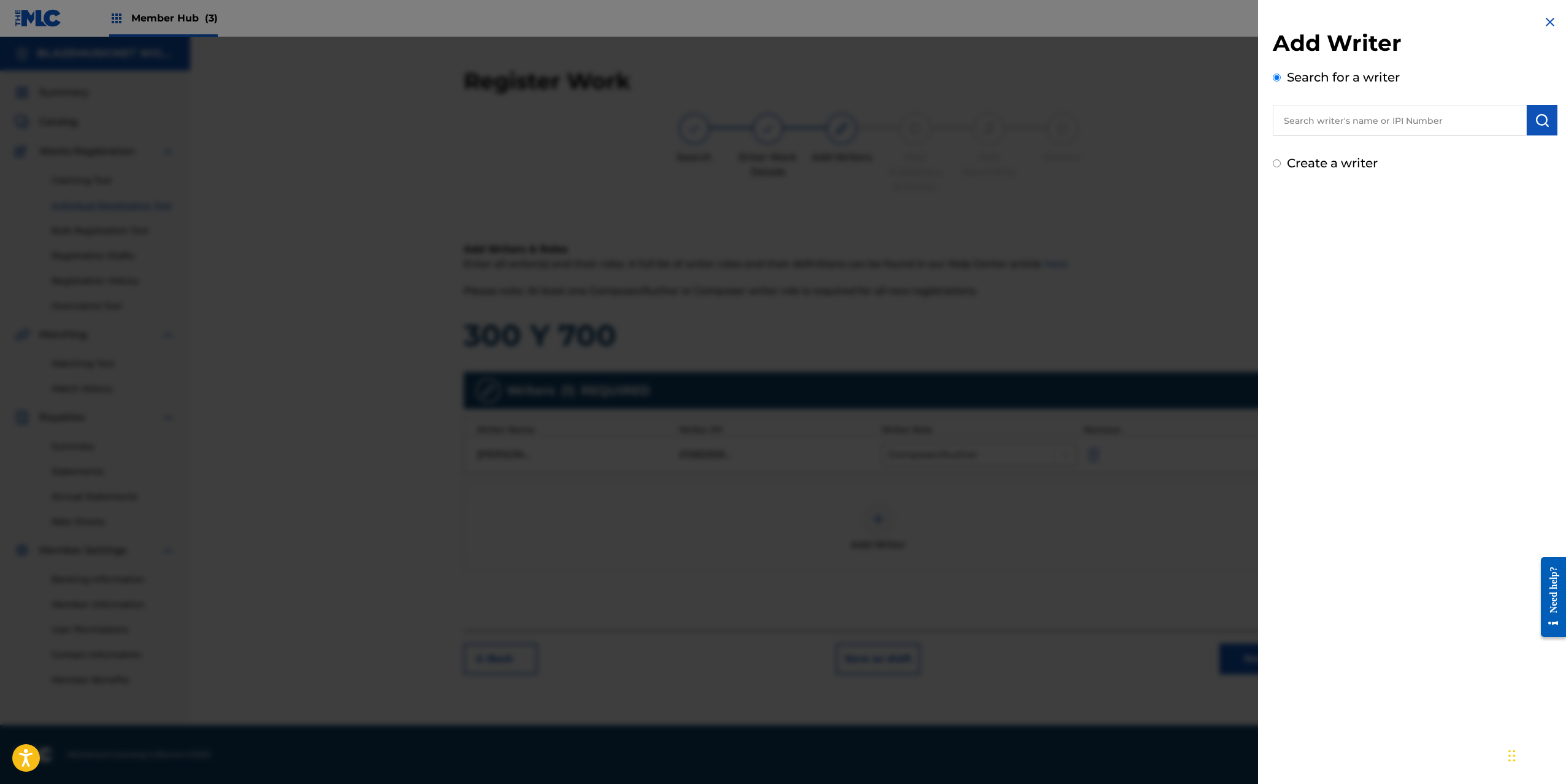
click at [1313, 127] on input "text" at bounding box center [1399, 120] width 254 height 31
click at [1374, 153] on strong "jorgeli" at bounding box center [1390, 148] width 33 height 12
type input "[PERSON_NAME] jorgeli [PERSON_NAME]"
click at [1544, 127] on img "submit" at bounding box center [1542, 120] width 15 height 15
